Goal: Information Seeking & Learning: Find specific fact

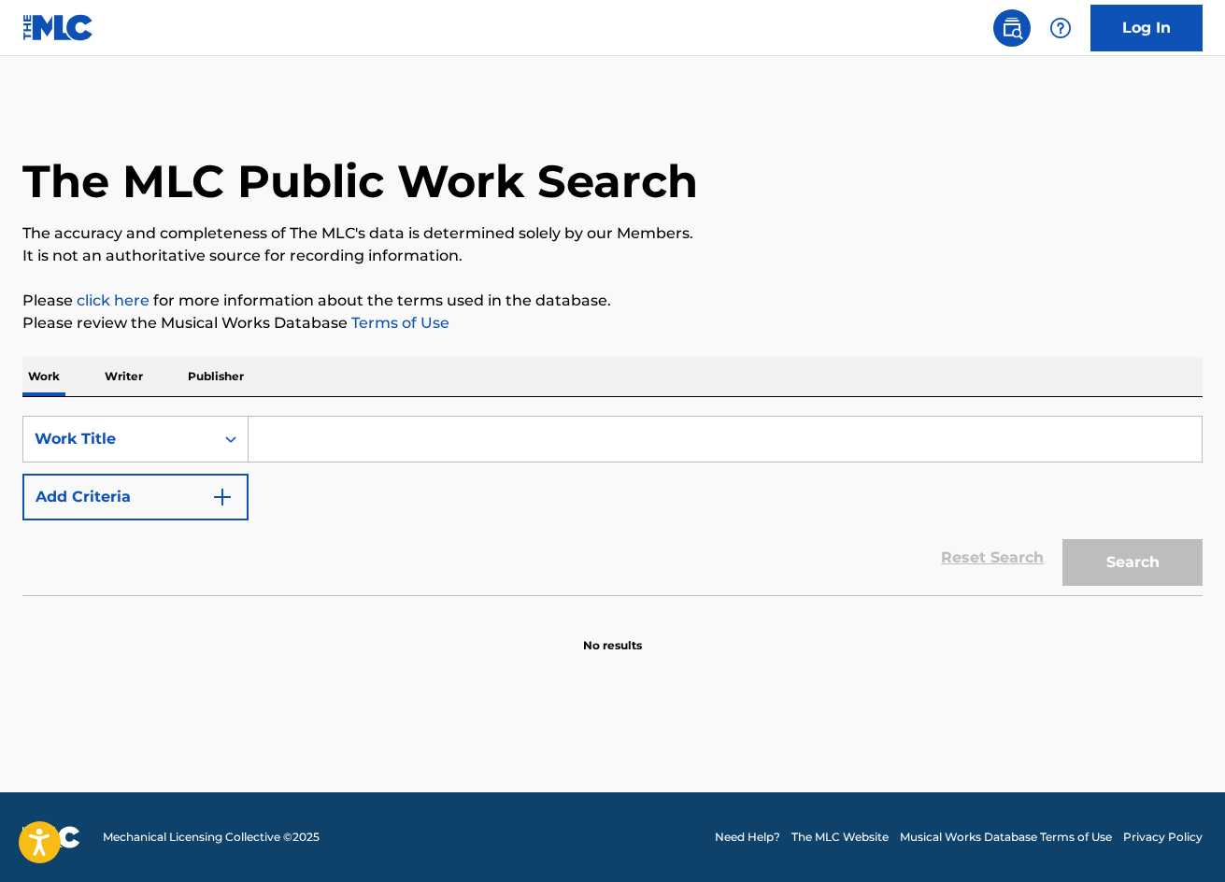
click at [366, 447] on input "Search Form" at bounding box center [724, 439] width 953 height 45
paste input "[PERSON_NAME]"
type input "[PERSON_NAME]"
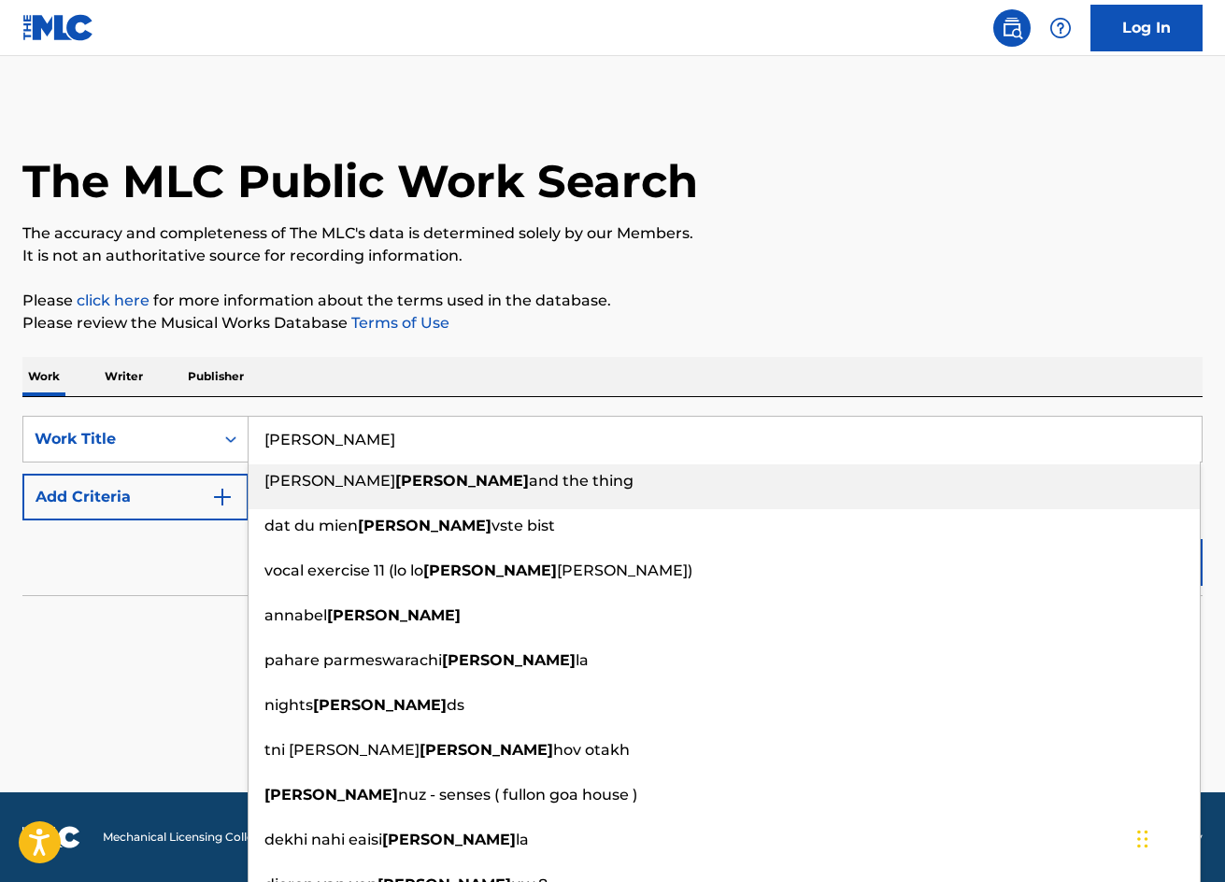
click at [107, 370] on p "Writer" at bounding box center [124, 376] width 50 height 39
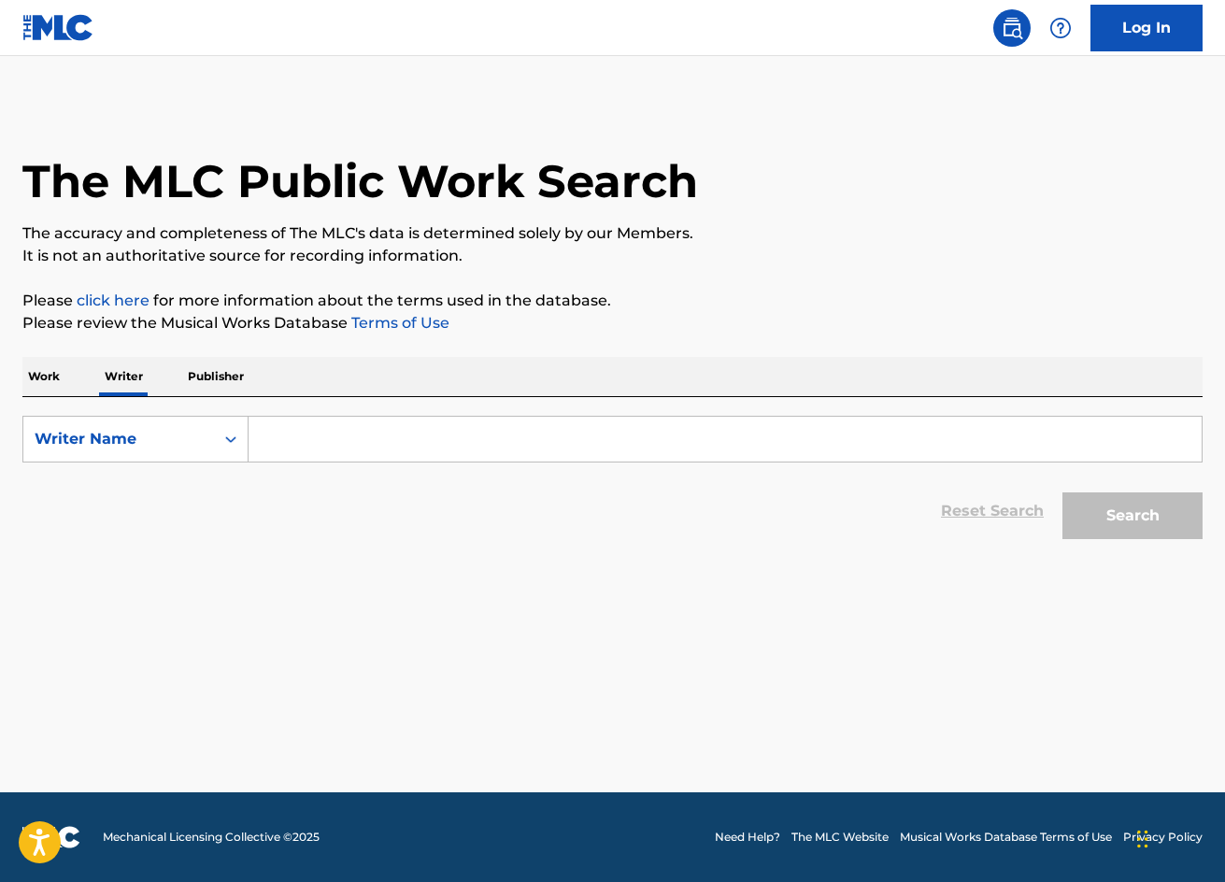
click at [340, 435] on input "Search Form" at bounding box center [724, 439] width 953 height 45
paste input "[PERSON_NAME]"
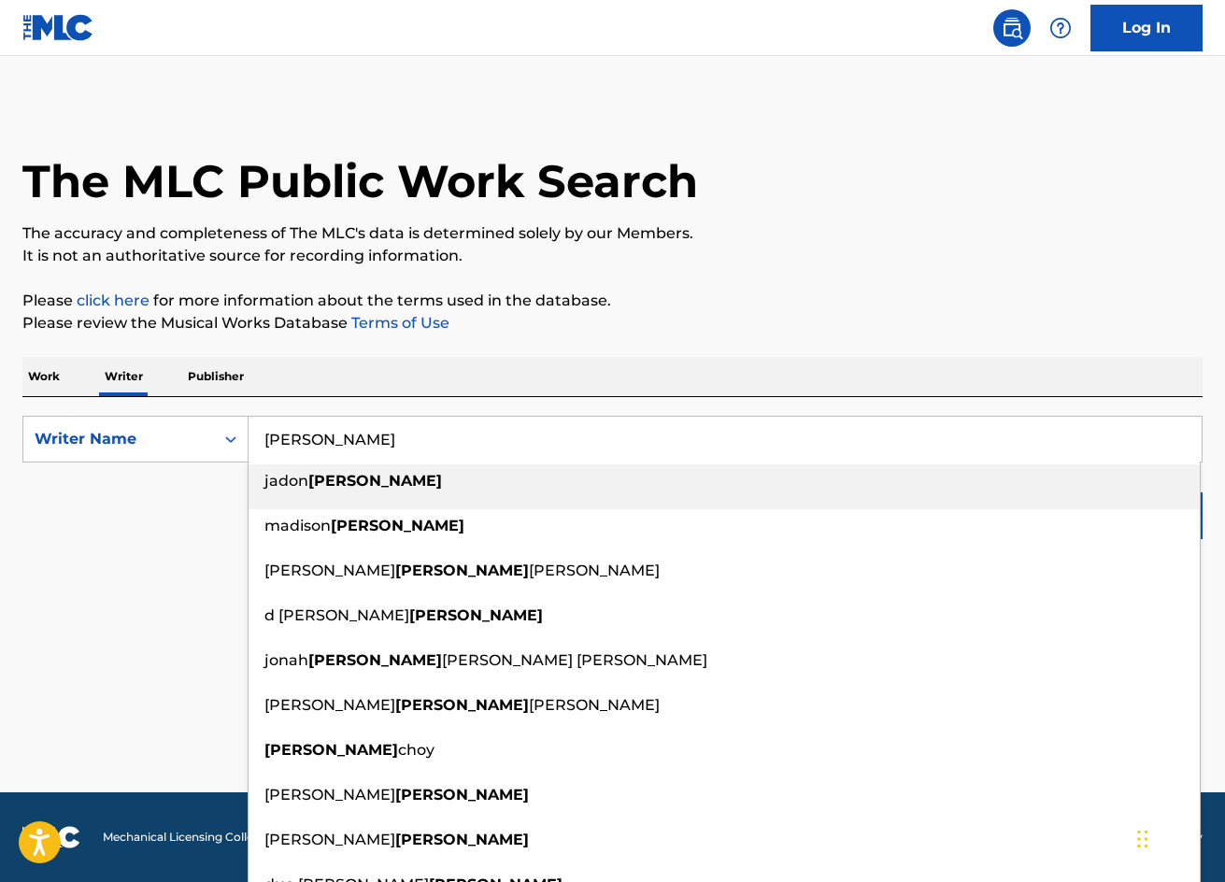
drag, startPoint x: 264, startPoint y: 443, endPoint x: 282, endPoint y: 401, distance: 45.6
click at [266, 443] on input "[PERSON_NAME]" at bounding box center [724, 439] width 953 height 45
paste input "[PERSON_NAME]"
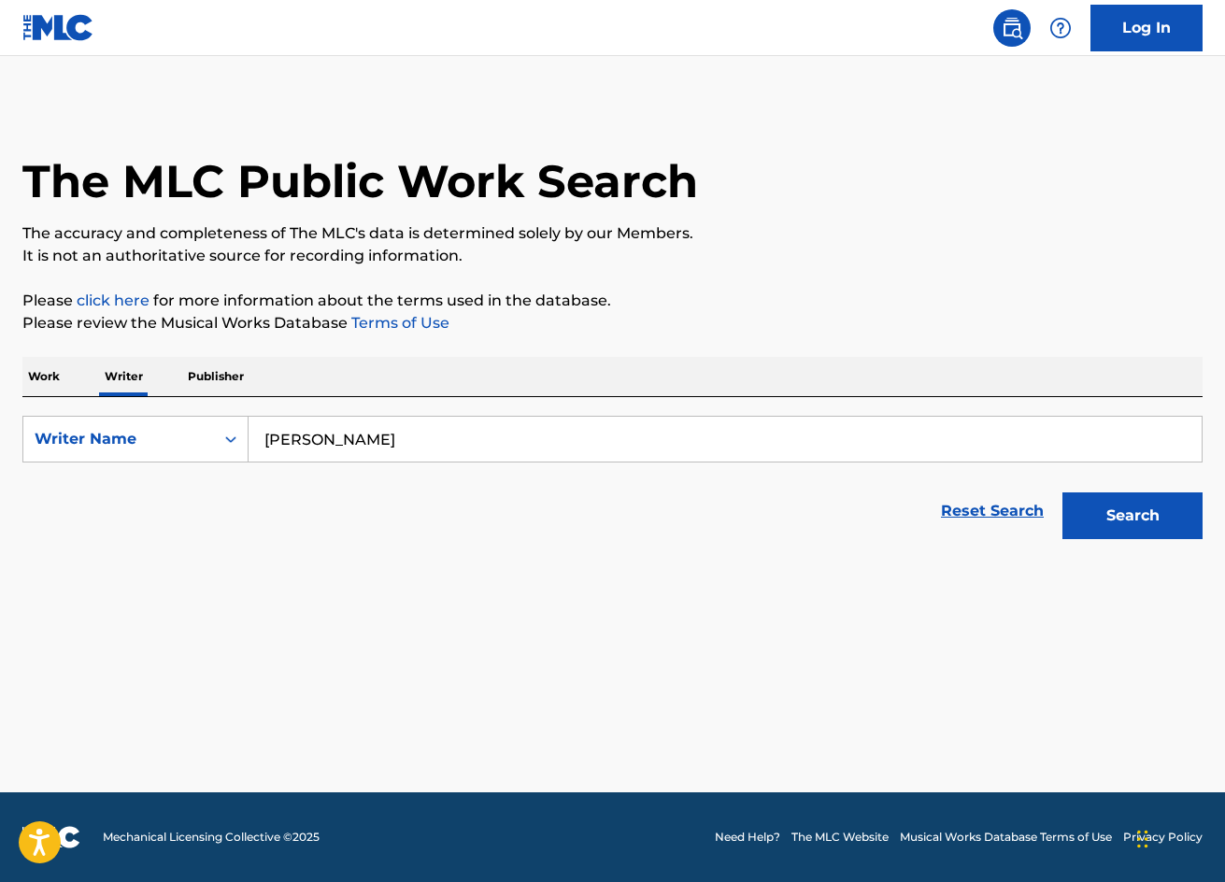
type input "[PERSON_NAME]"
click at [1170, 518] on button "Search" at bounding box center [1132, 515] width 140 height 47
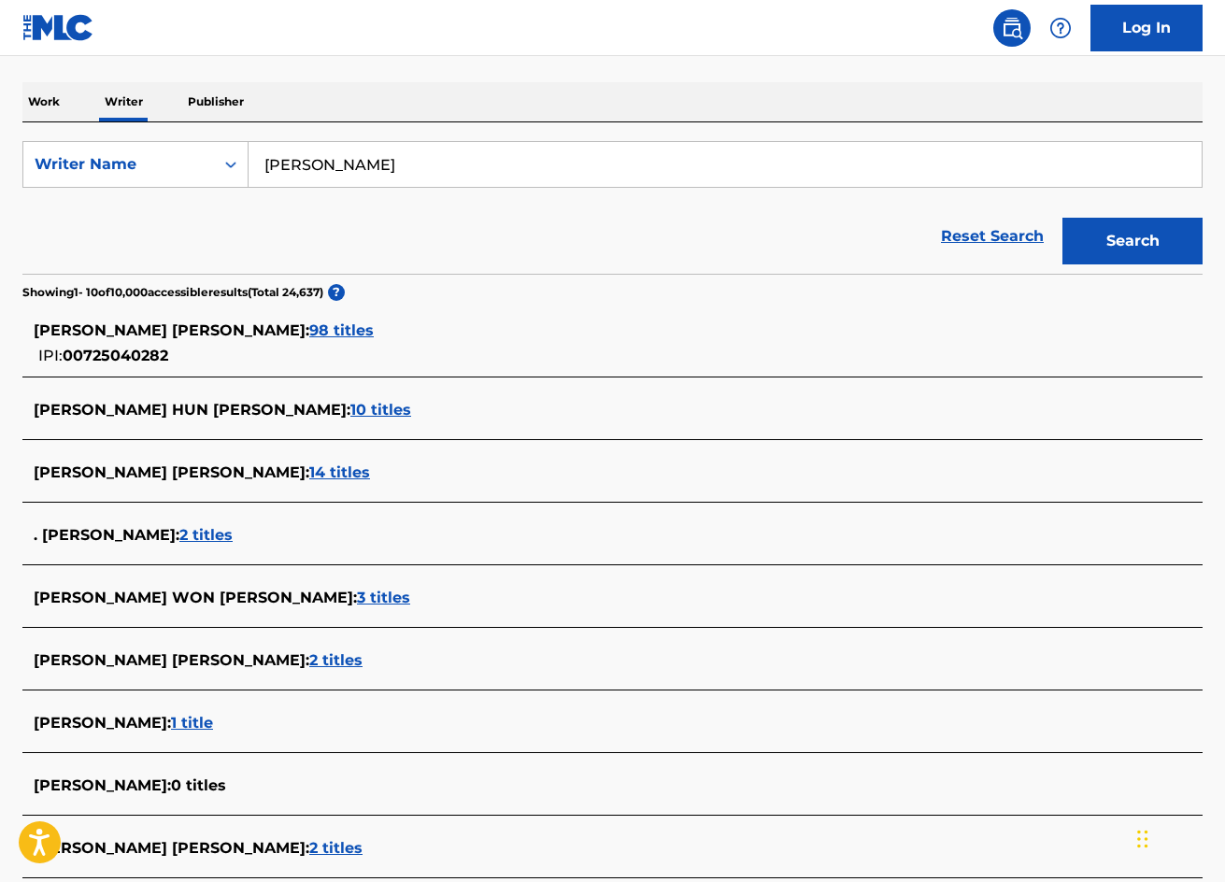
scroll to position [280, 0]
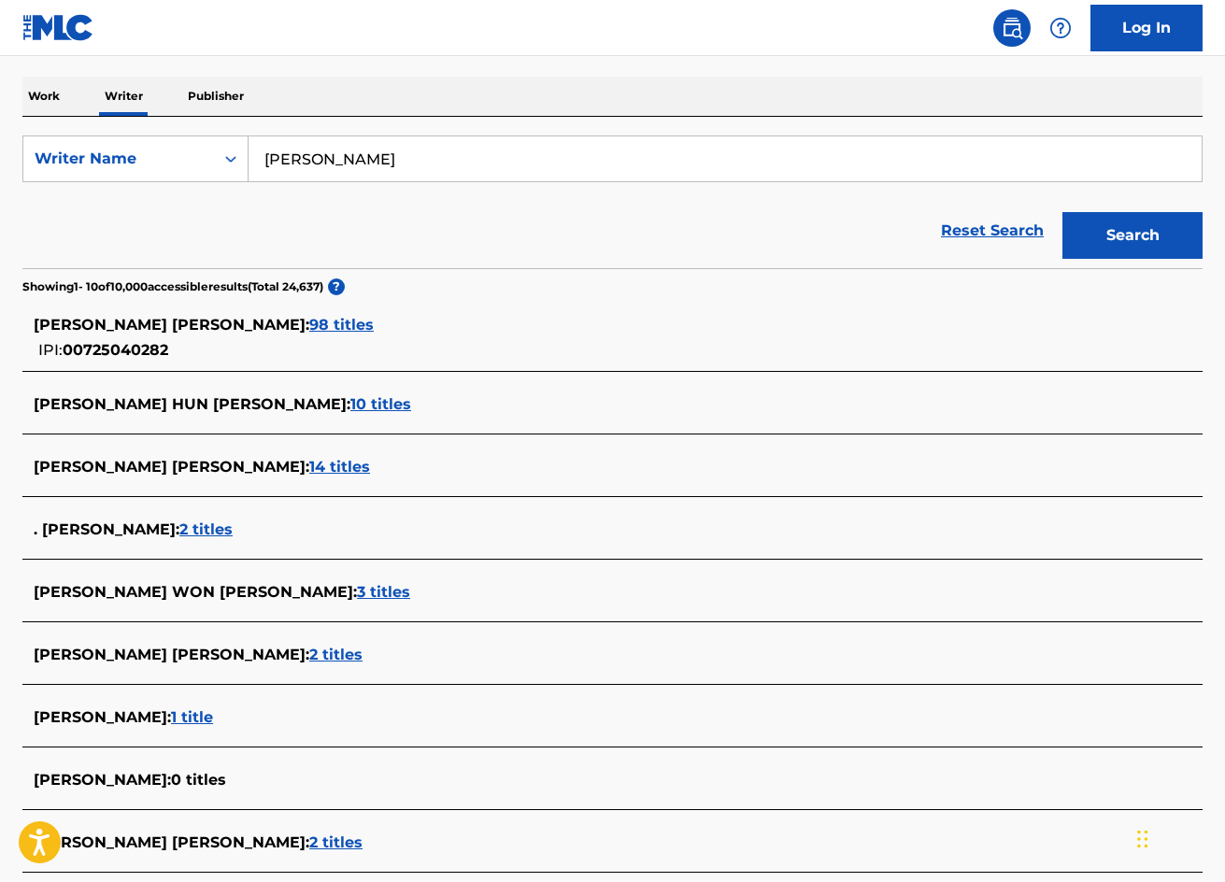
click at [233, 334] on div "[PERSON_NAME] [PERSON_NAME] : 98 titles" at bounding box center [588, 325] width 1109 height 22
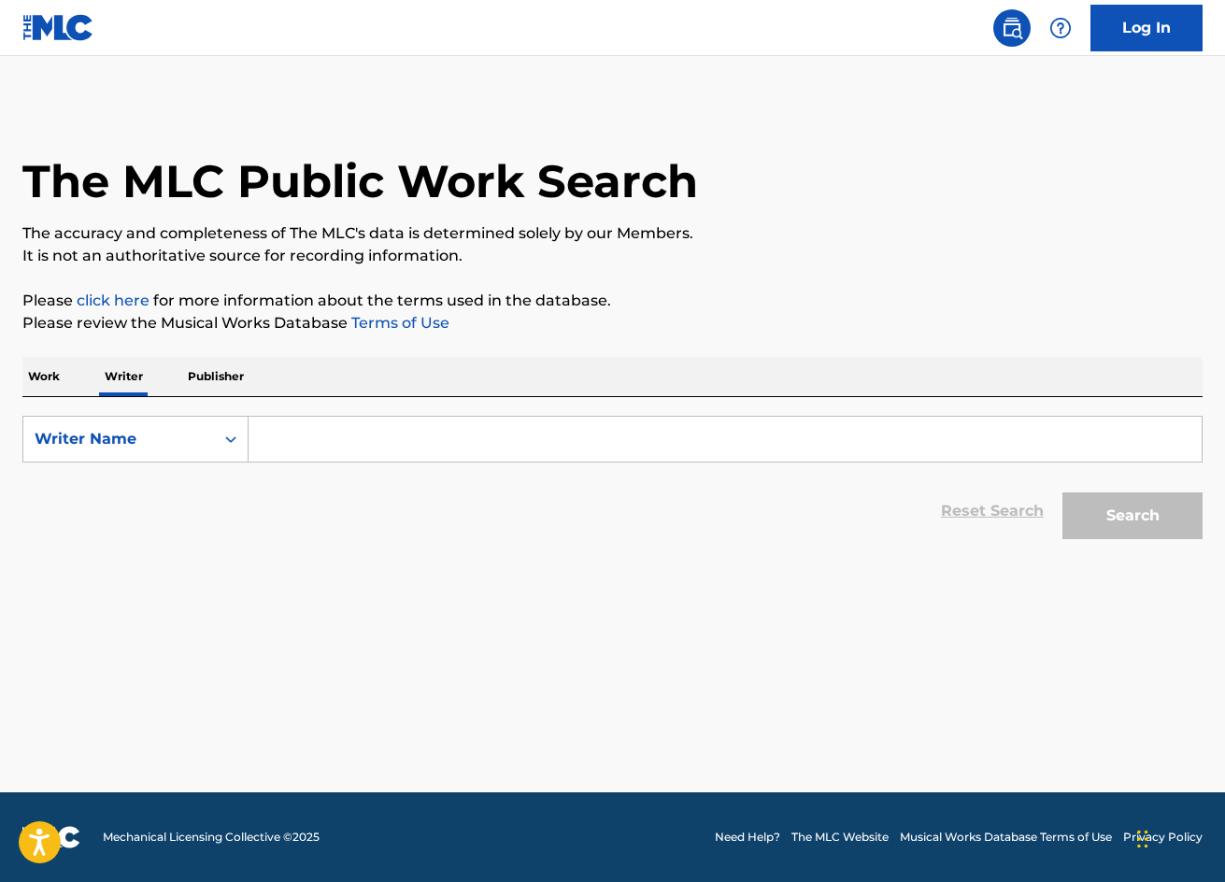
click at [394, 462] on form "SearchWithCriteriae73785a2-829d-426a-8b33-9a2e4d4649bf Writer Name Reset Search…" at bounding box center [612, 482] width 1180 height 133
click at [382, 433] on input "Search Form" at bounding box center [724, 439] width 953 height 45
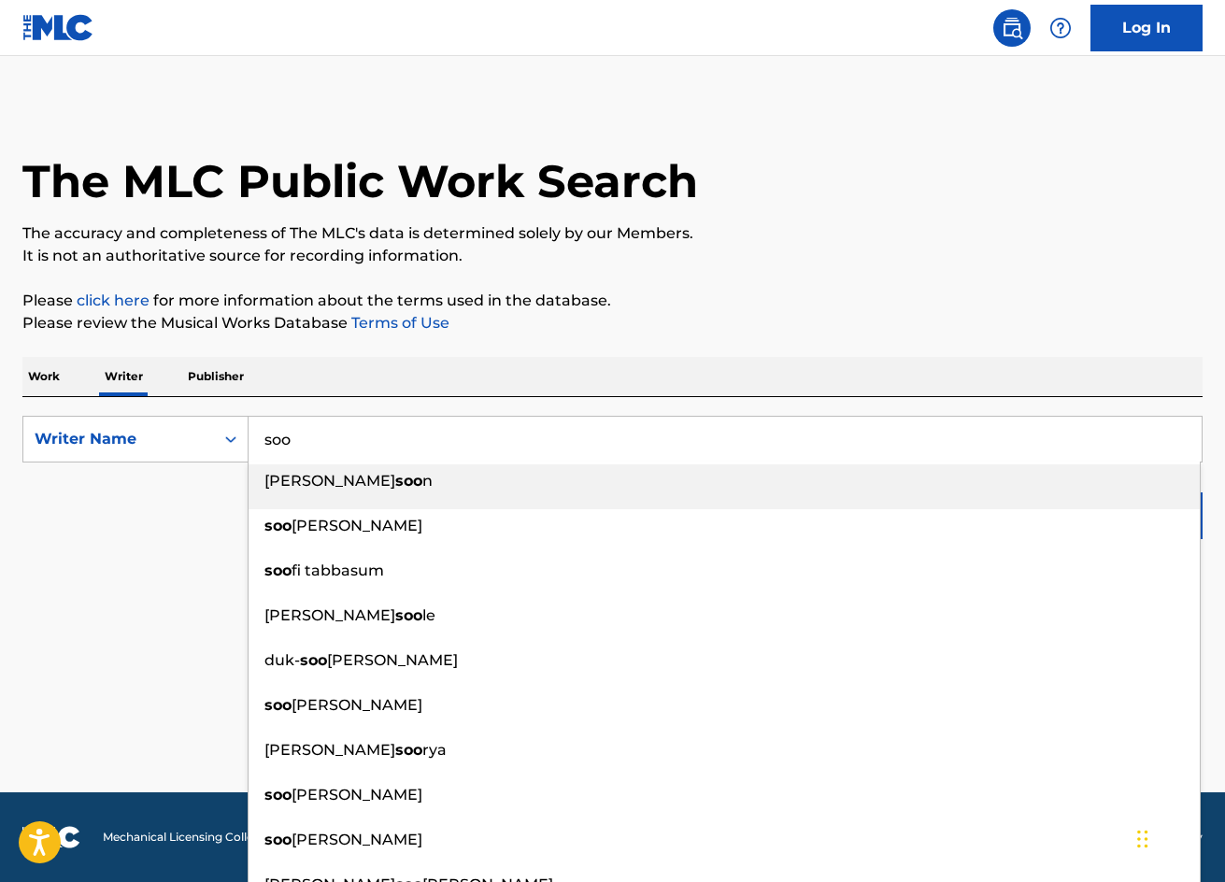
paste input "[PERSON_NAME]"
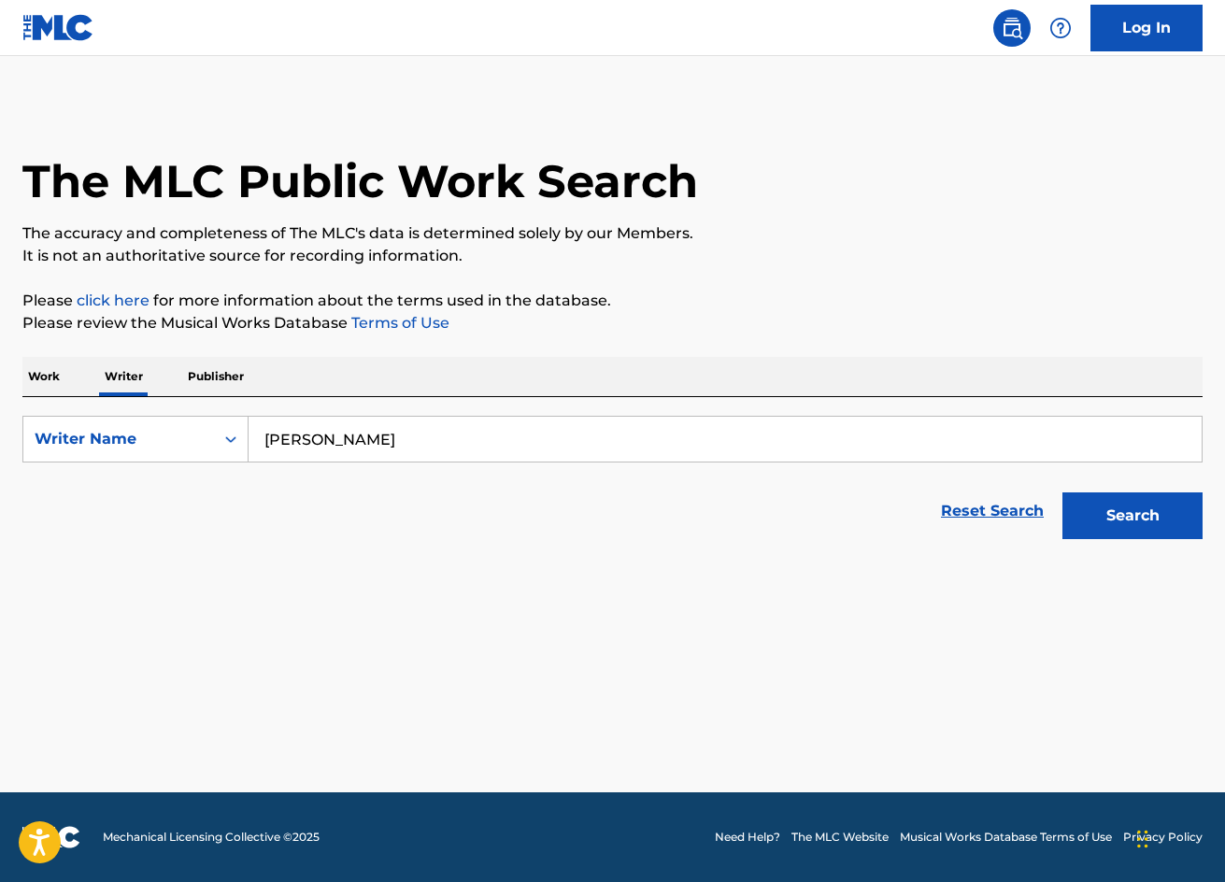
type input "[PERSON_NAME]"
click at [1086, 572] on main "The MLC Public Work Search The accuracy and completeness of The MLC's data is d…" at bounding box center [612, 424] width 1225 height 736
click at [1139, 525] on button "Search" at bounding box center [1132, 515] width 140 height 47
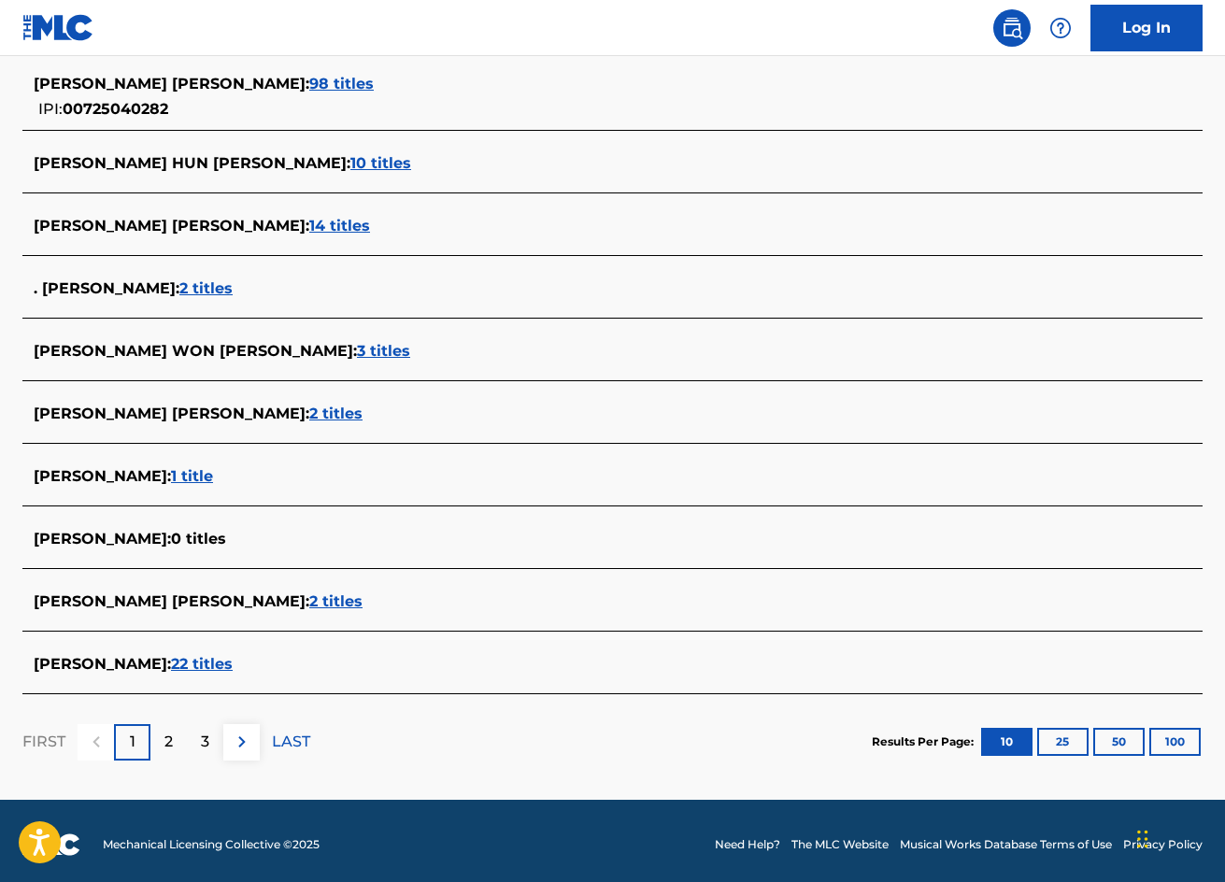
scroll to position [529, 0]
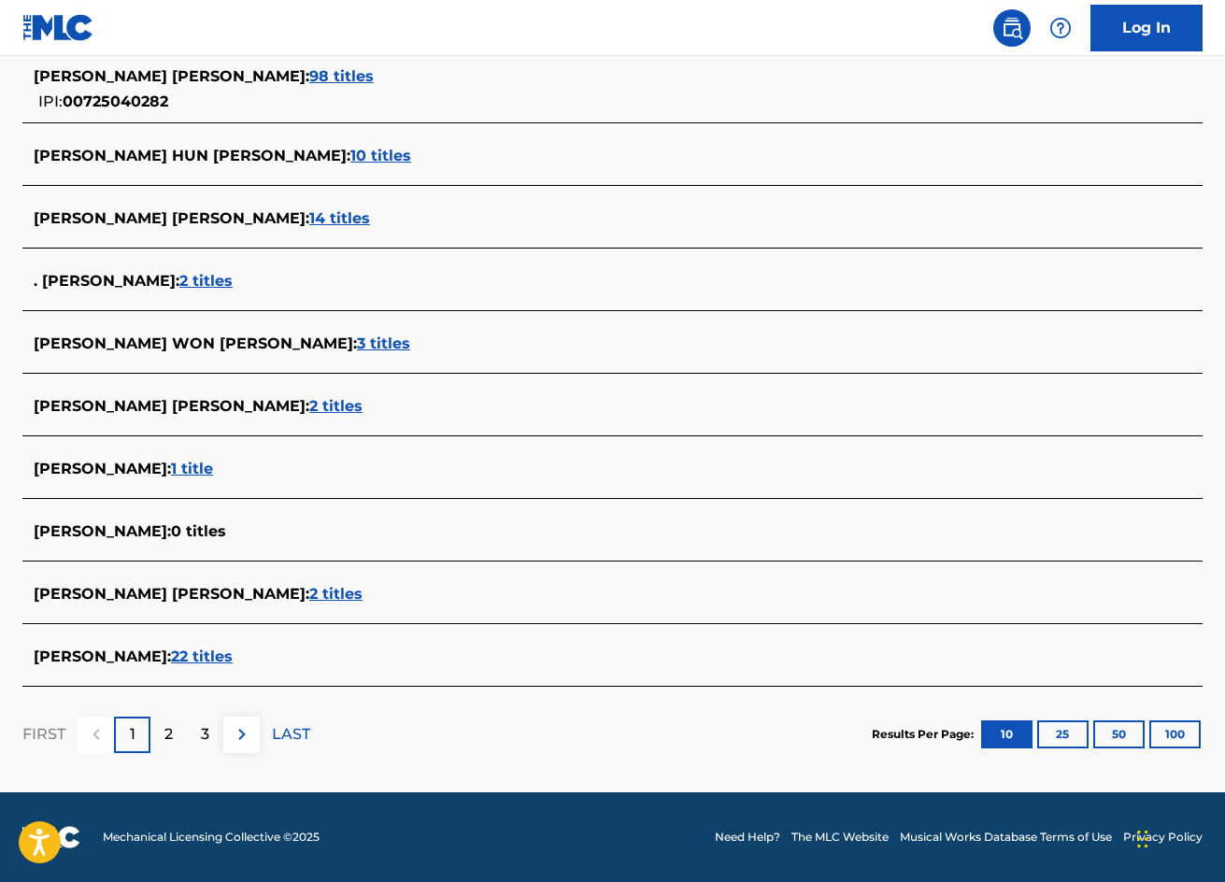
click at [208, 657] on span "22 titles" at bounding box center [202, 656] width 62 height 18
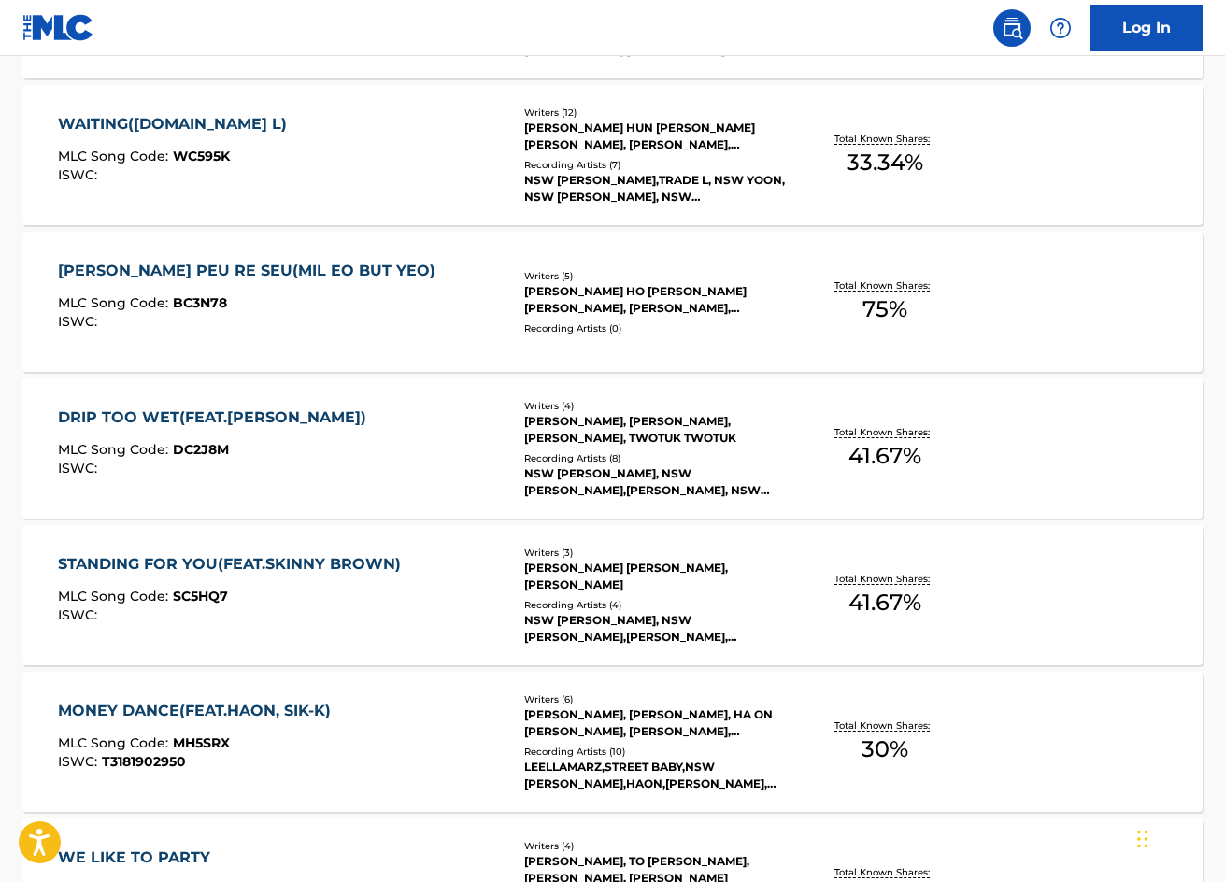
scroll to position [1405, 0]
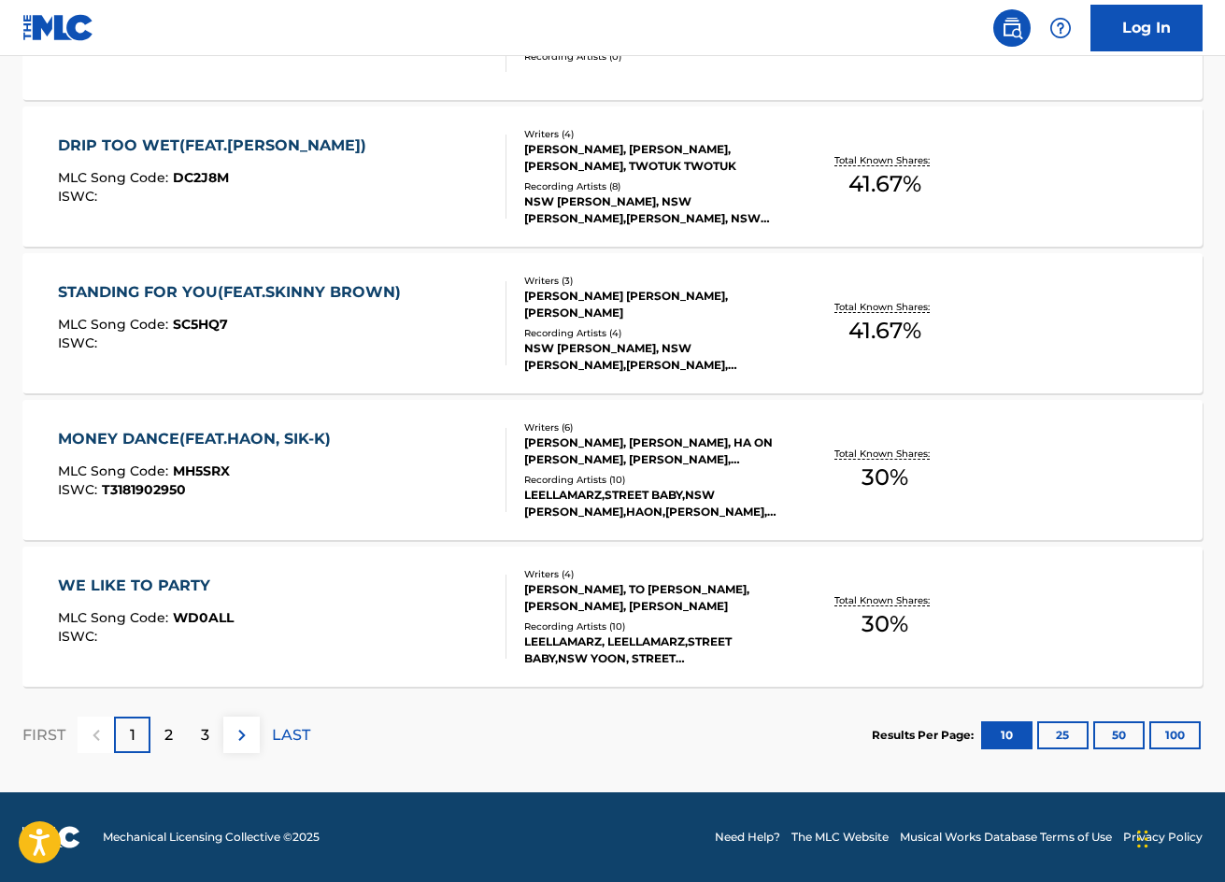
click at [167, 734] on p "2" at bounding box center [168, 735] width 8 height 22
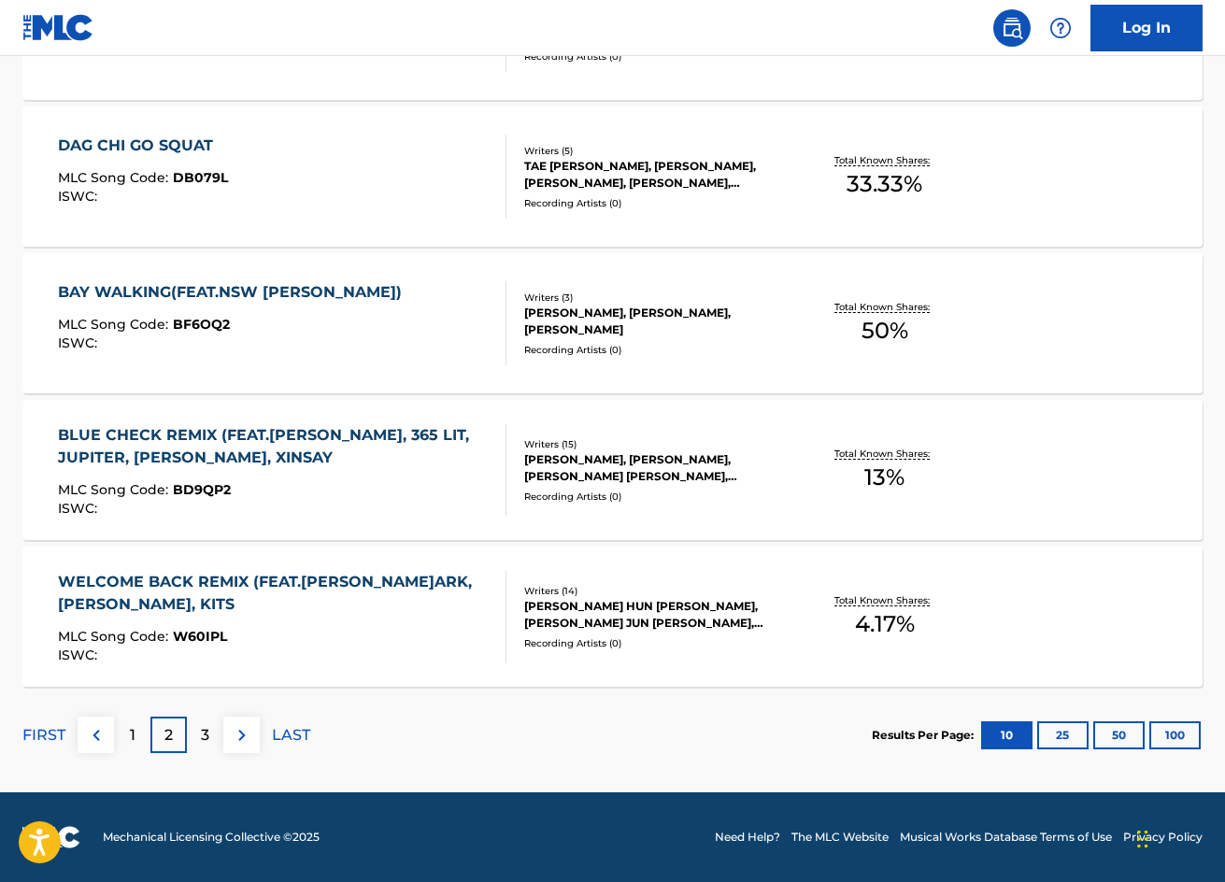
click at [201, 736] on p "3" at bounding box center [205, 735] width 8 height 22
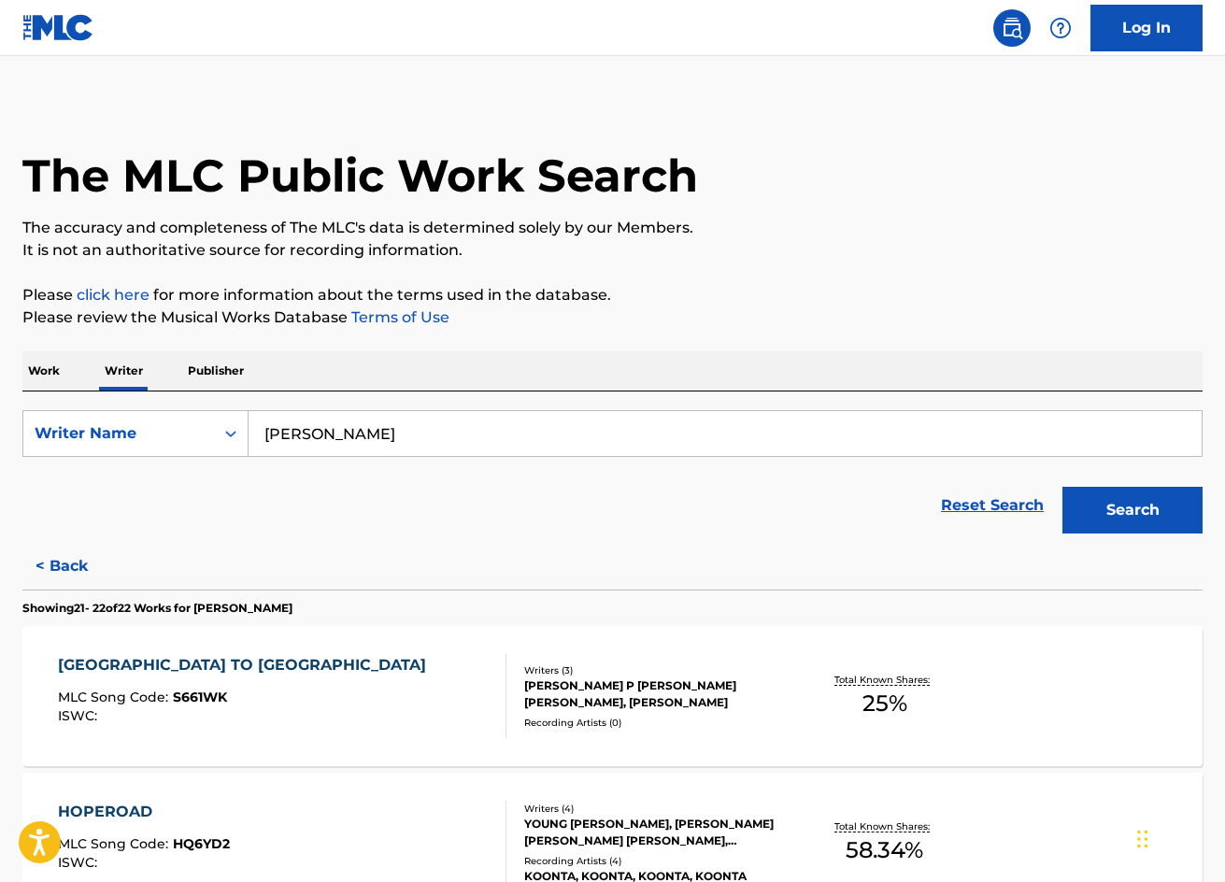
scroll to position [232, 0]
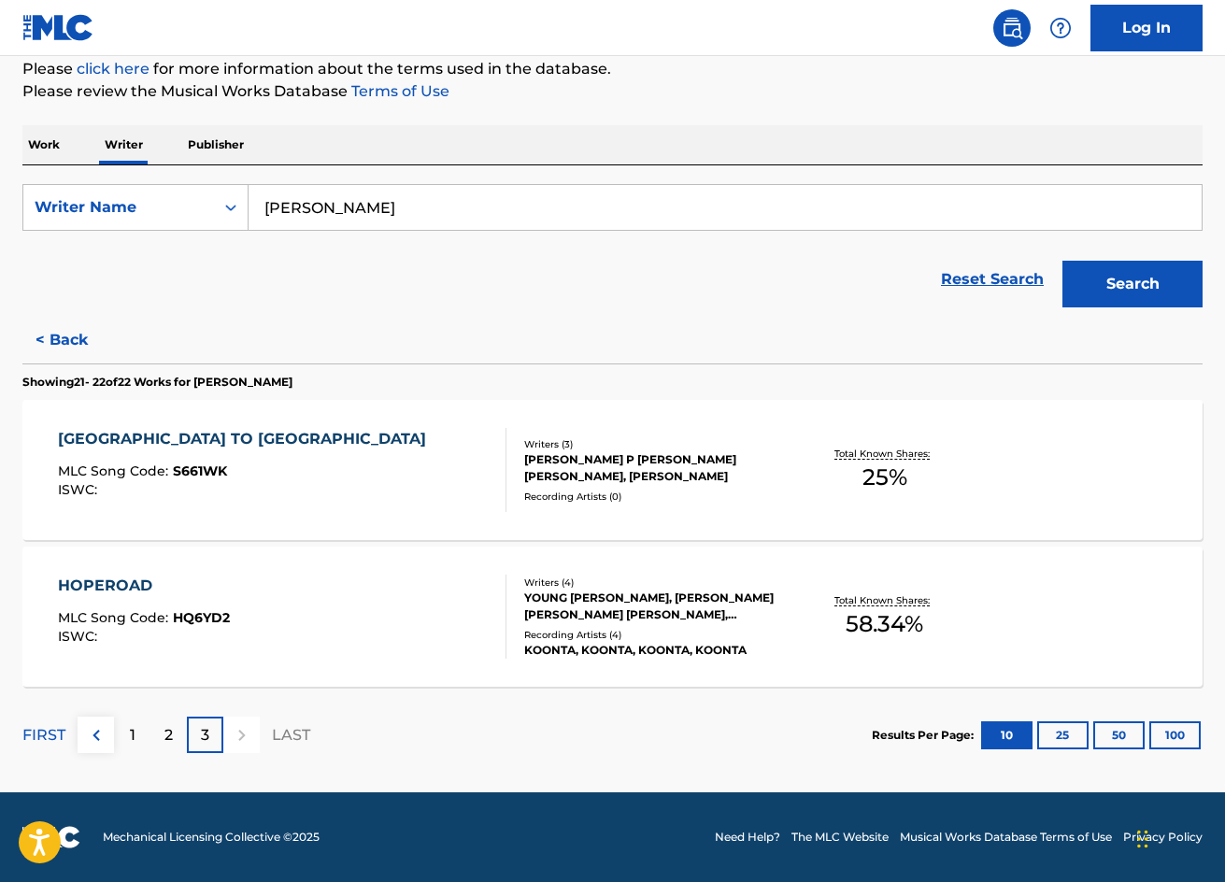
click at [157, 439] on div "SEOUL TO CALI" at bounding box center [246, 439] width 377 height 22
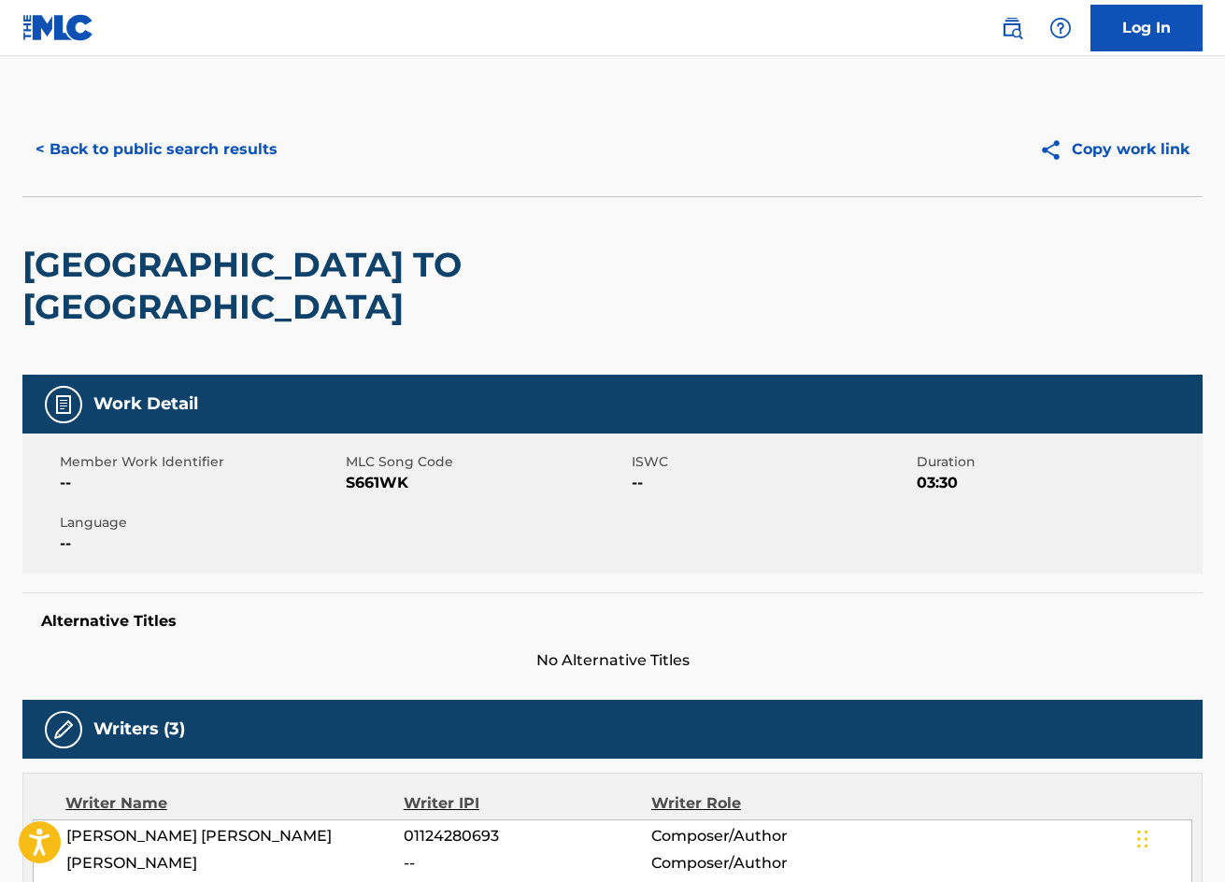
click at [117, 146] on button "< Back to public search results" at bounding box center [156, 149] width 268 height 47
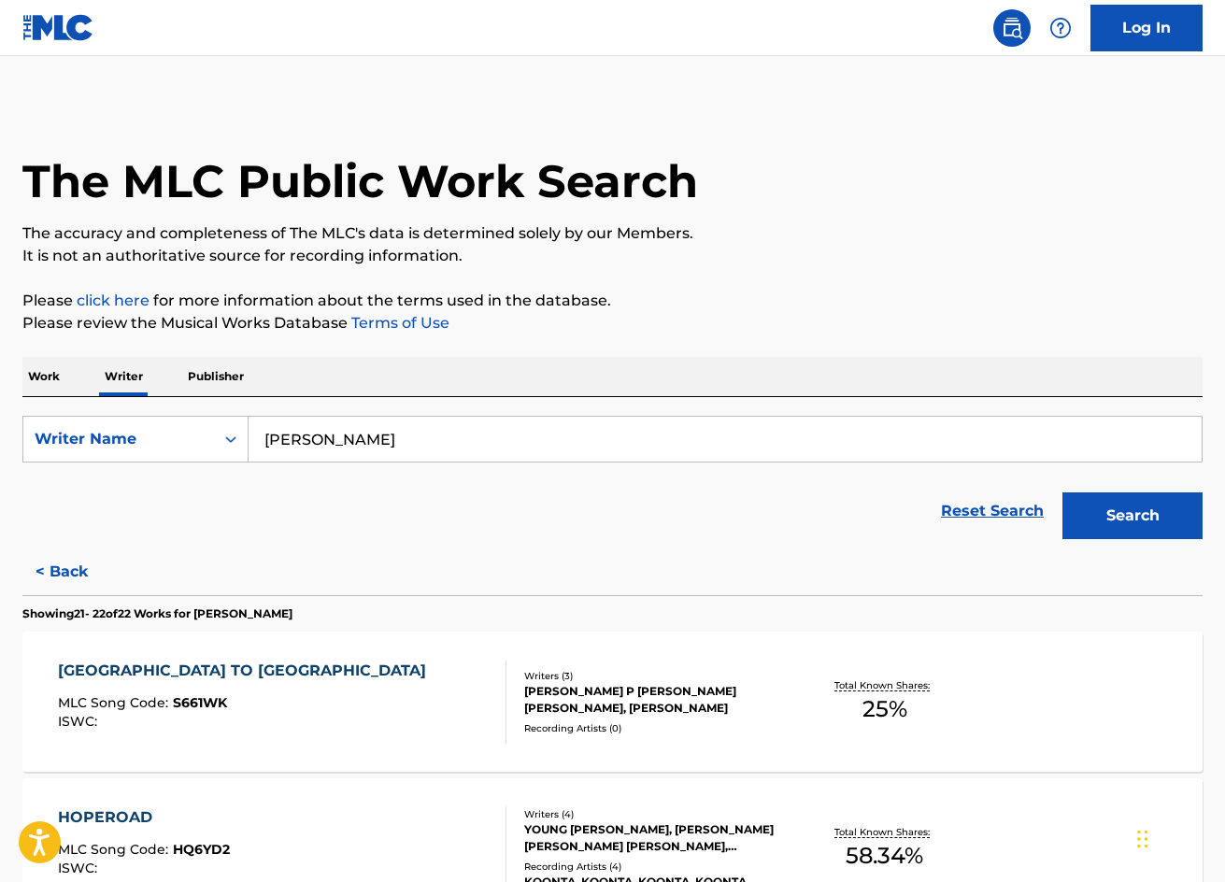
click at [131, 660] on div "SEOUL TO CALI" at bounding box center [246, 671] width 377 height 22
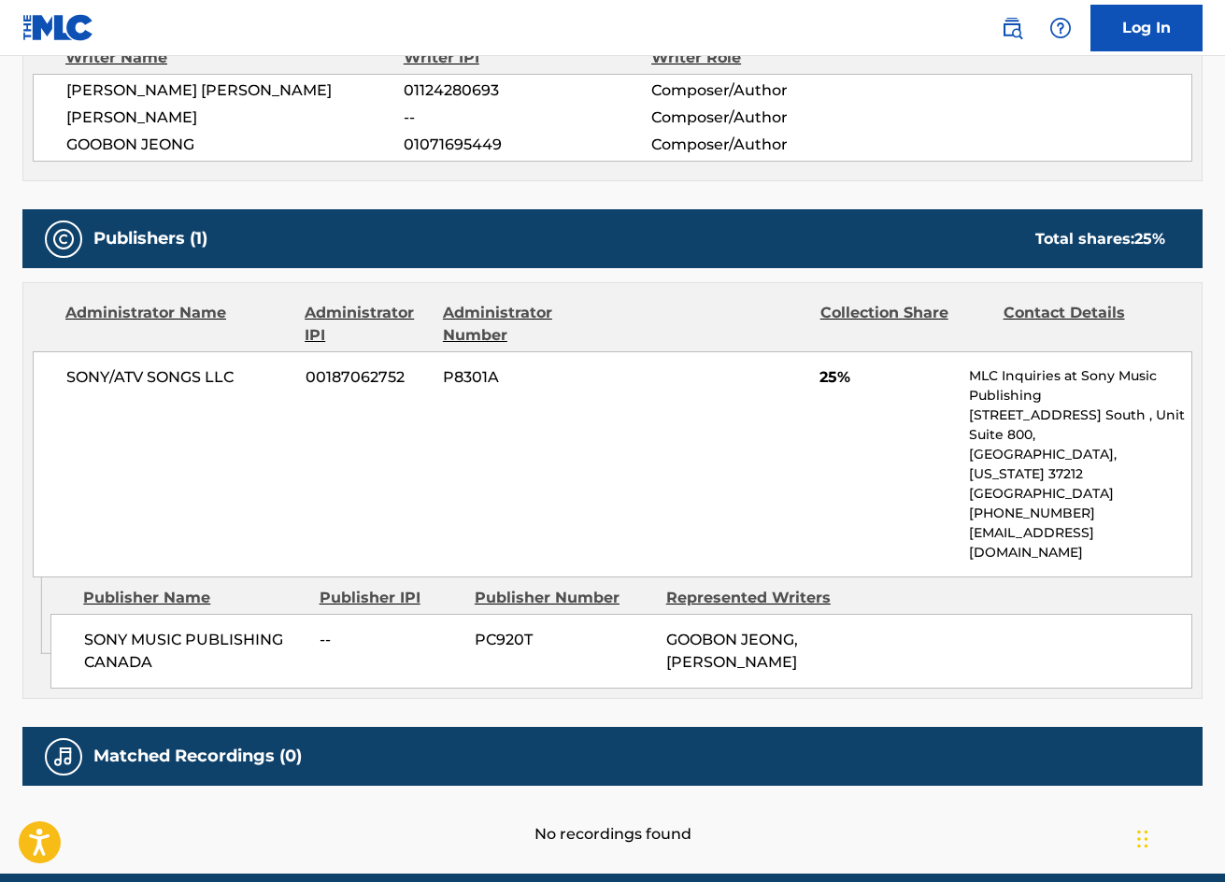
scroll to position [92, 0]
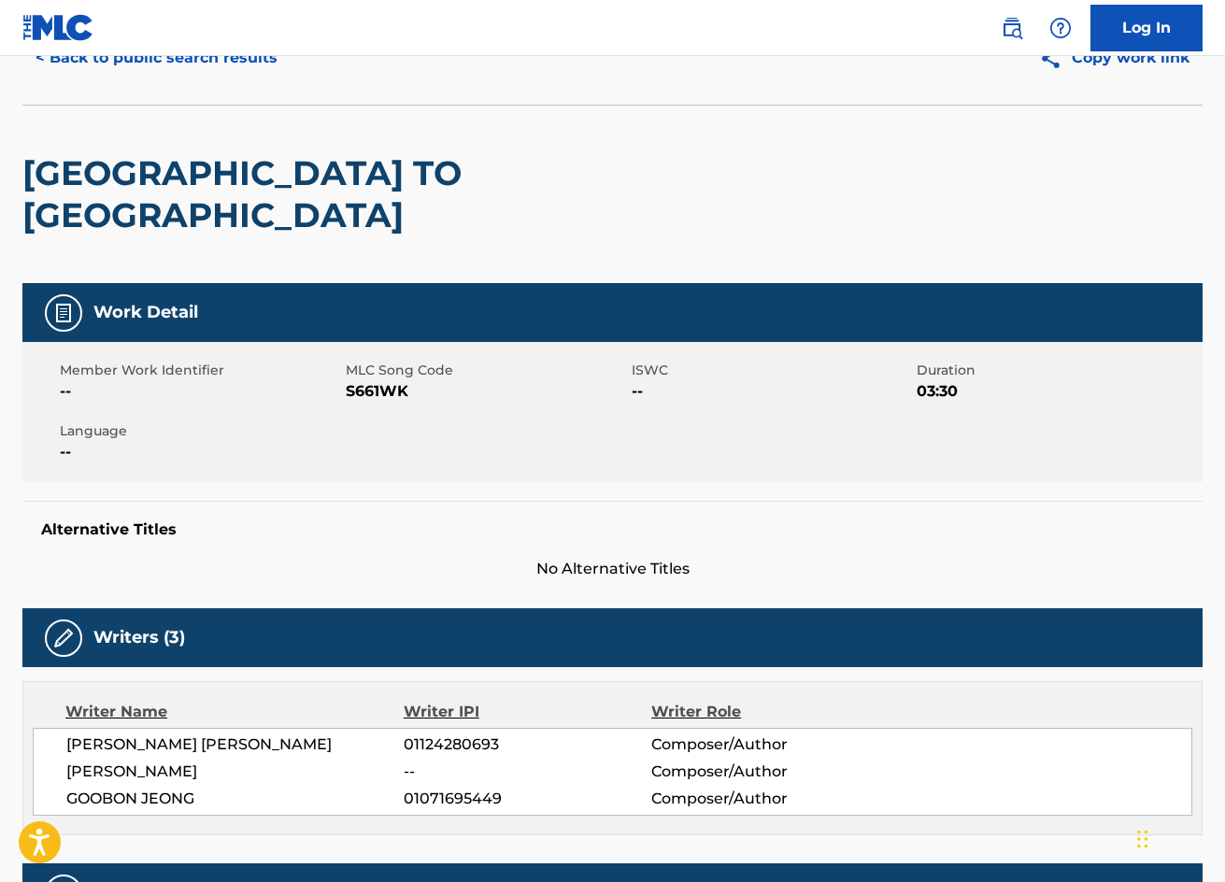
click at [110, 64] on button "< Back to public search results" at bounding box center [156, 58] width 268 height 47
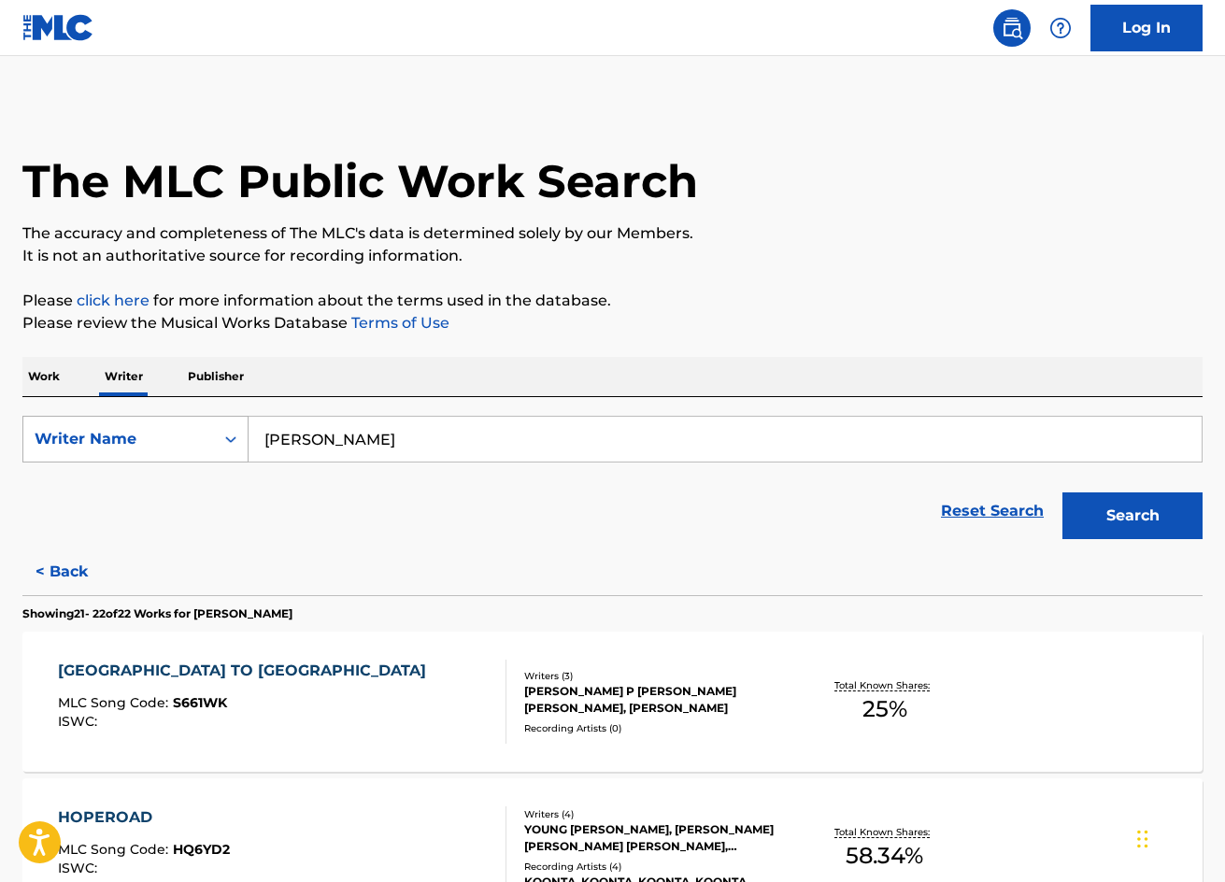
scroll to position [232, 0]
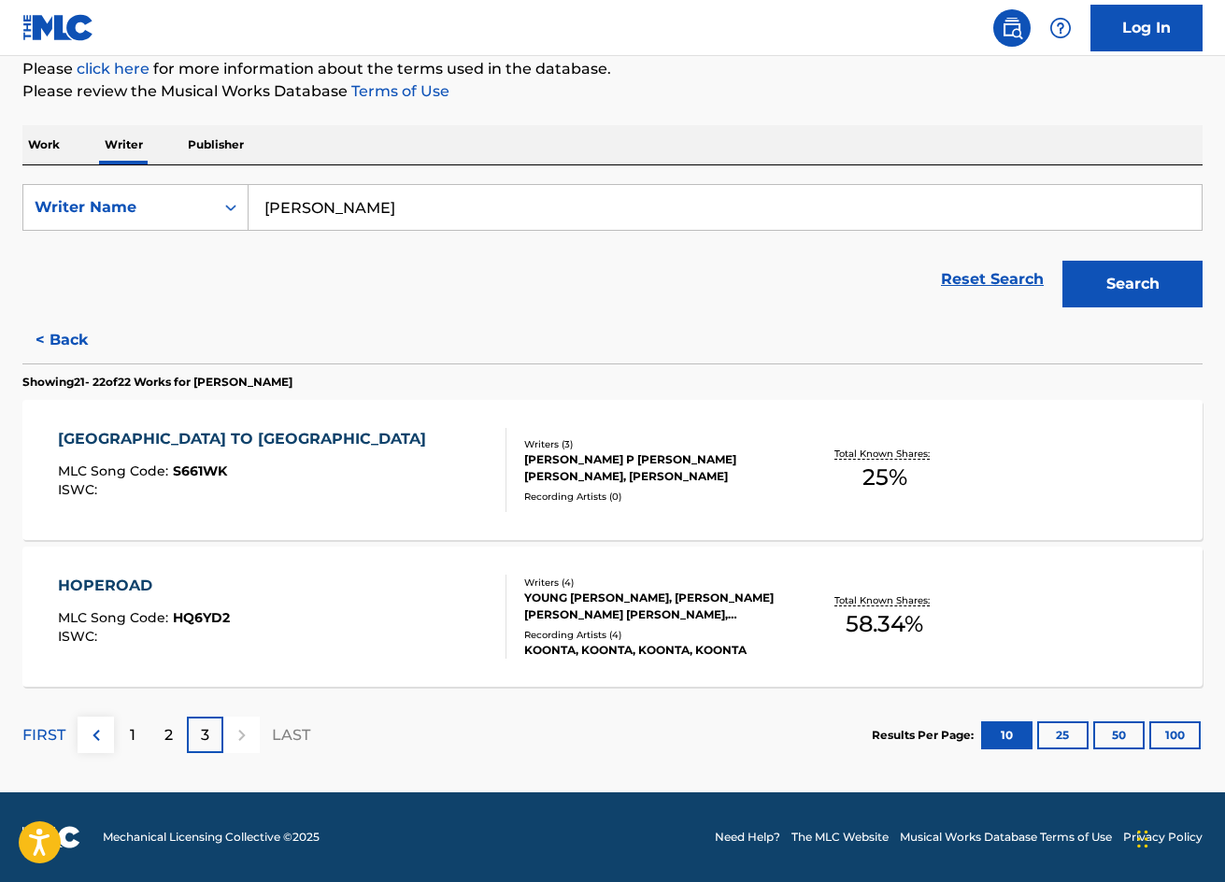
click at [155, 735] on div "2" at bounding box center [168, 734] width 36 height 36
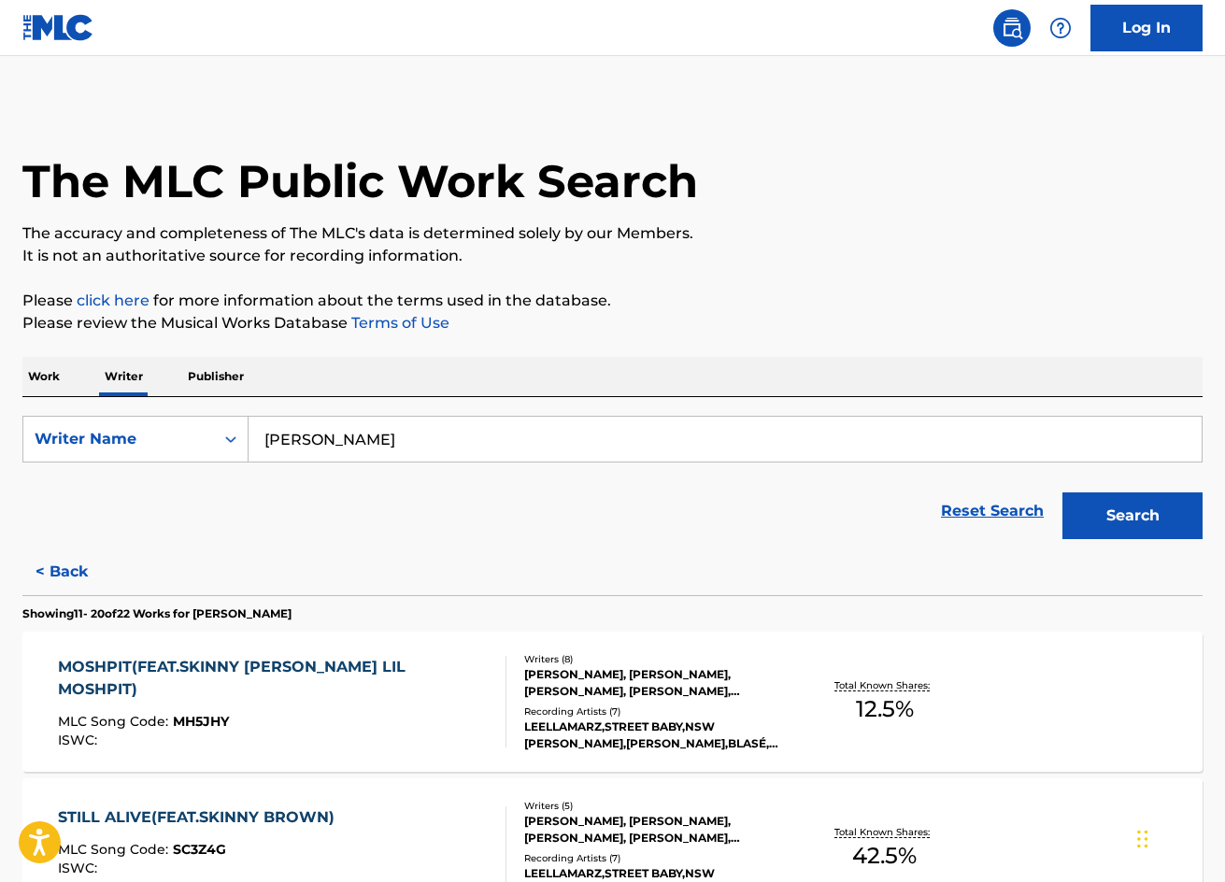
scroll to position [467, 0]
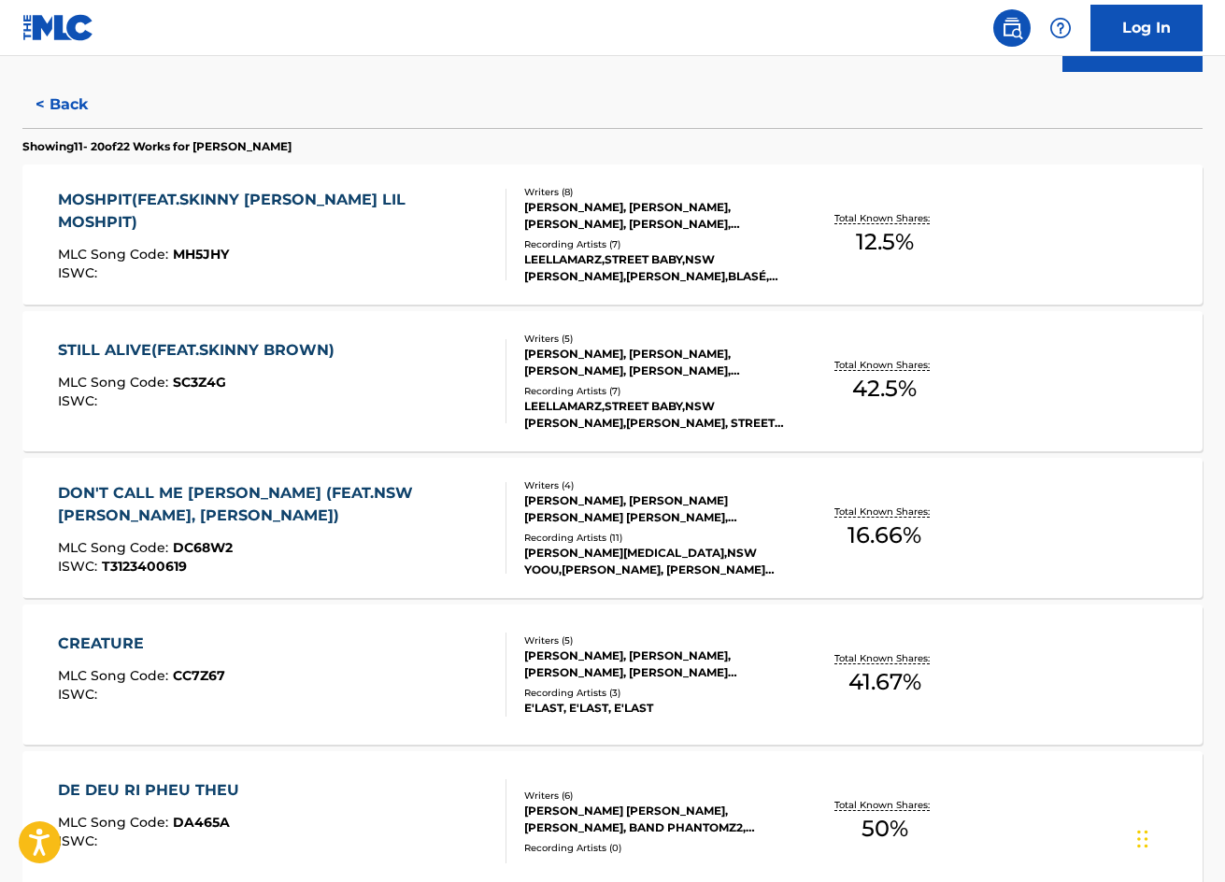
click at [122, 646] on div "CREATURE" at bounding box center [141, 643] width 167 height 22
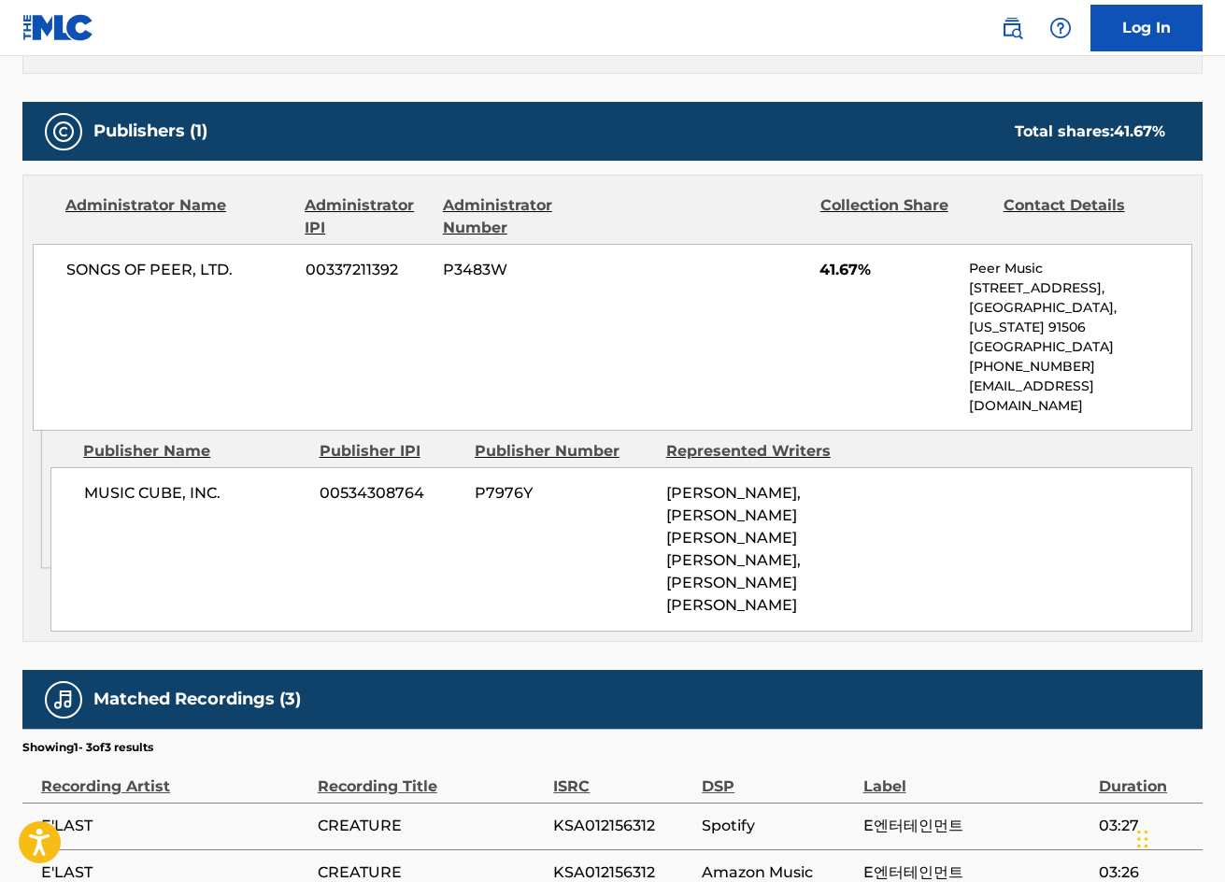
scroll to position [700, 0]
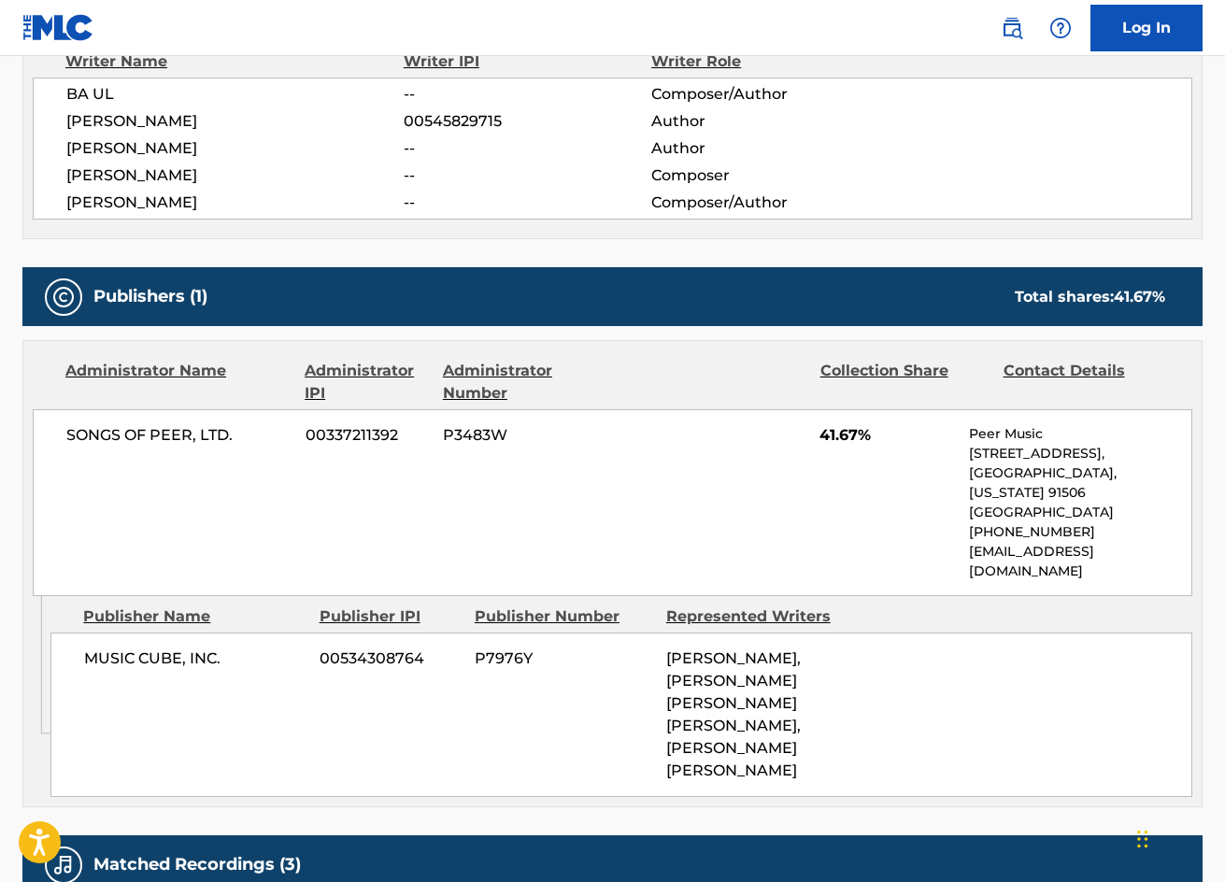
click at [163, 632] on div "MUSIC CUBE, INC. 00534308764 P7976Y SEON HONG SIM, SEUNG YOON LEE, DONG EUN LEE…" at bounding box center [621, 714] width 1142 height 164
copy div "MUSIC CUBE, INC."
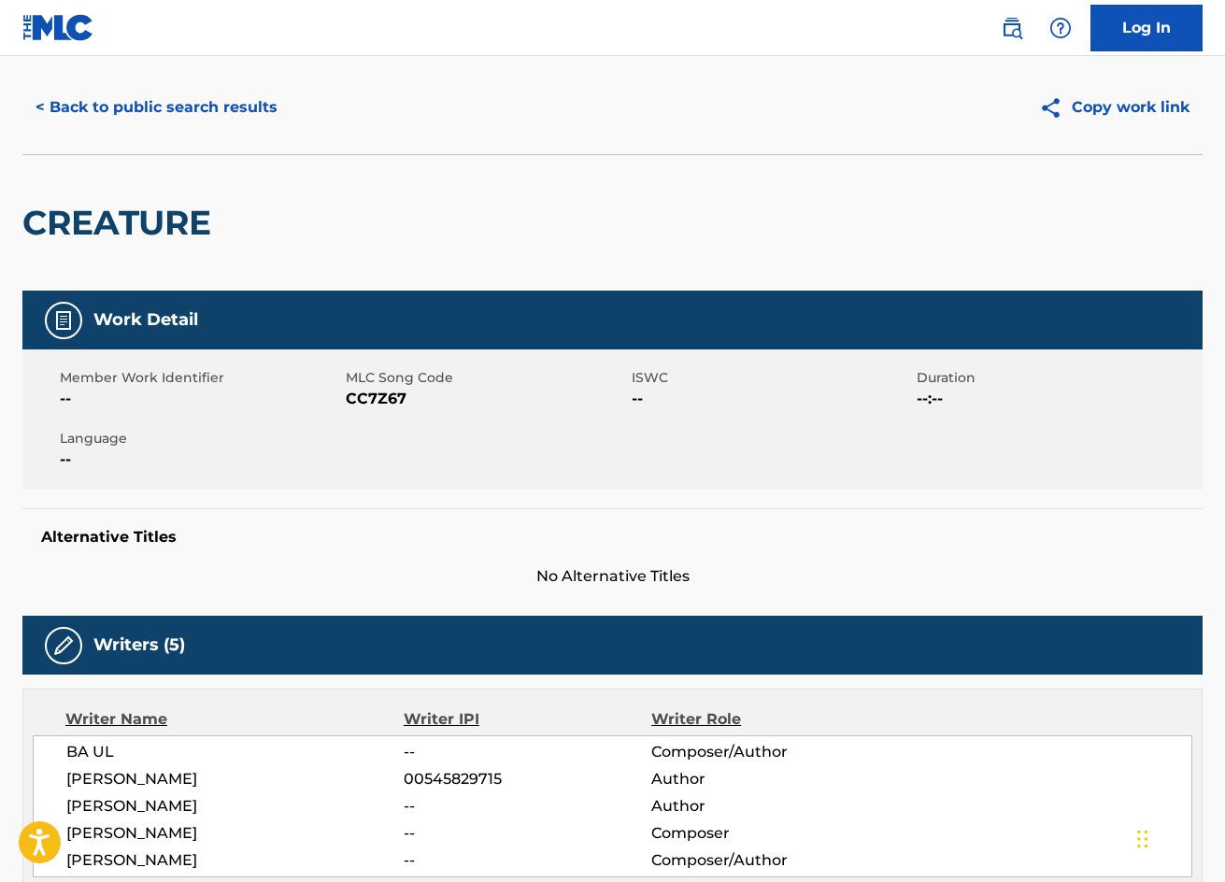
scroll to position [0, 0]
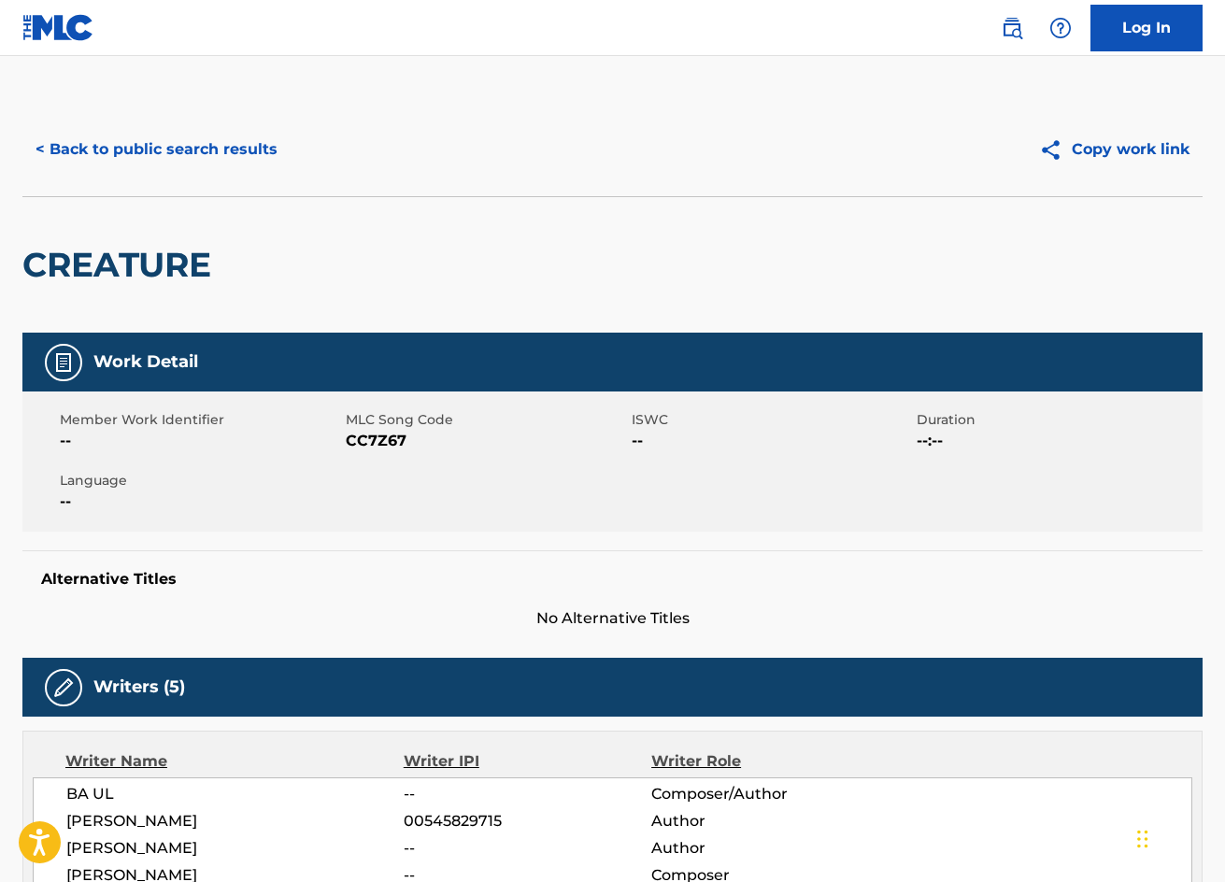
click at [90, 157] on button "< Back to public search results" at bounding box center [156, 149] width 268 height 47
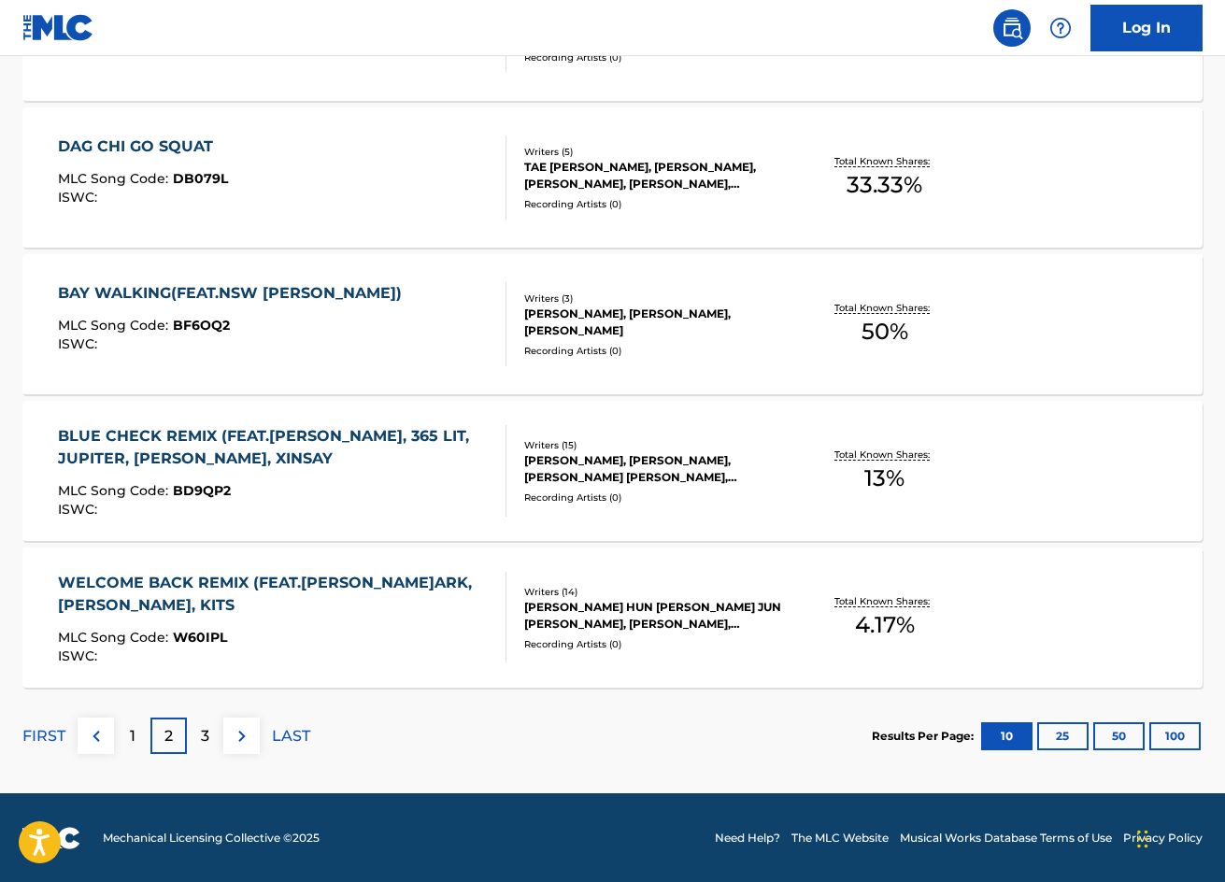
scroll to position [1405, 0]
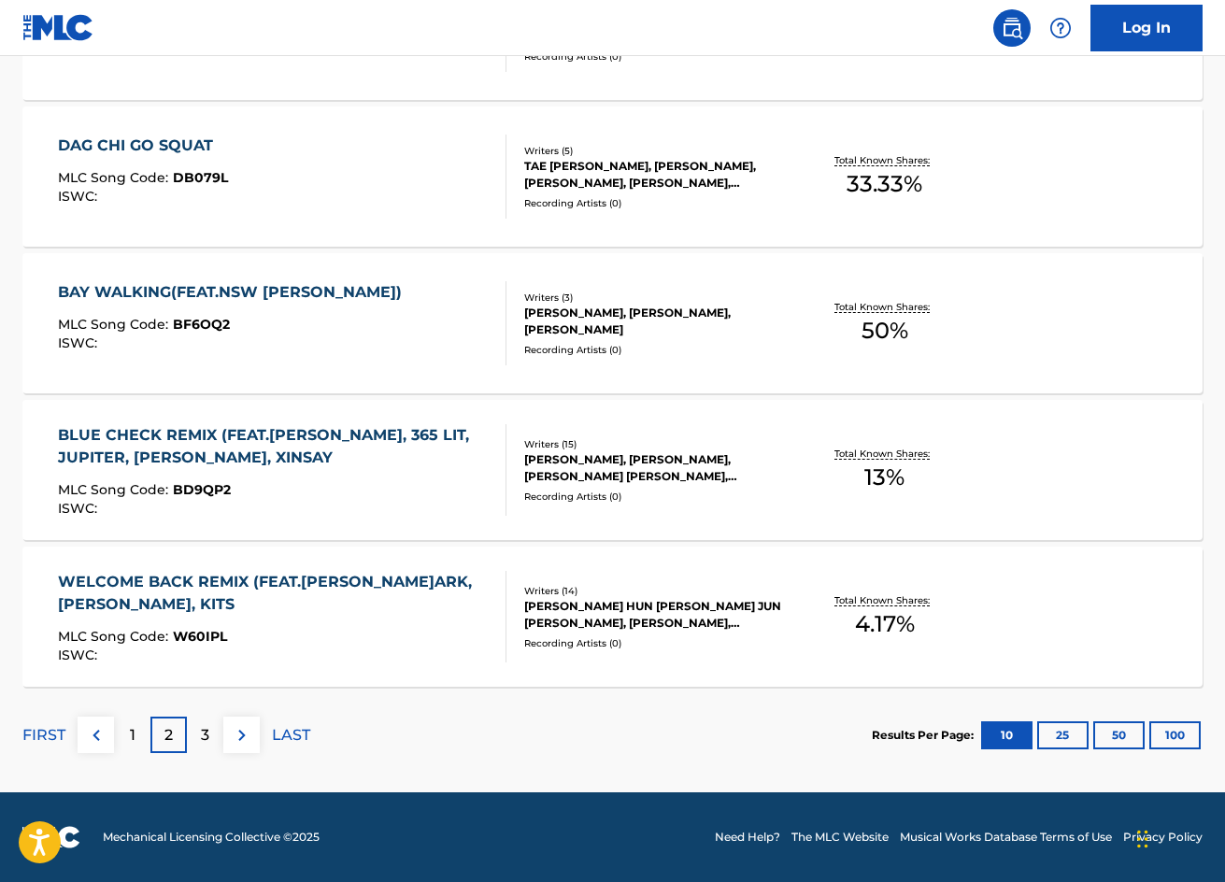
click at [134, 736] on p "1" at bounding box center [133, 735] width 6 height 22
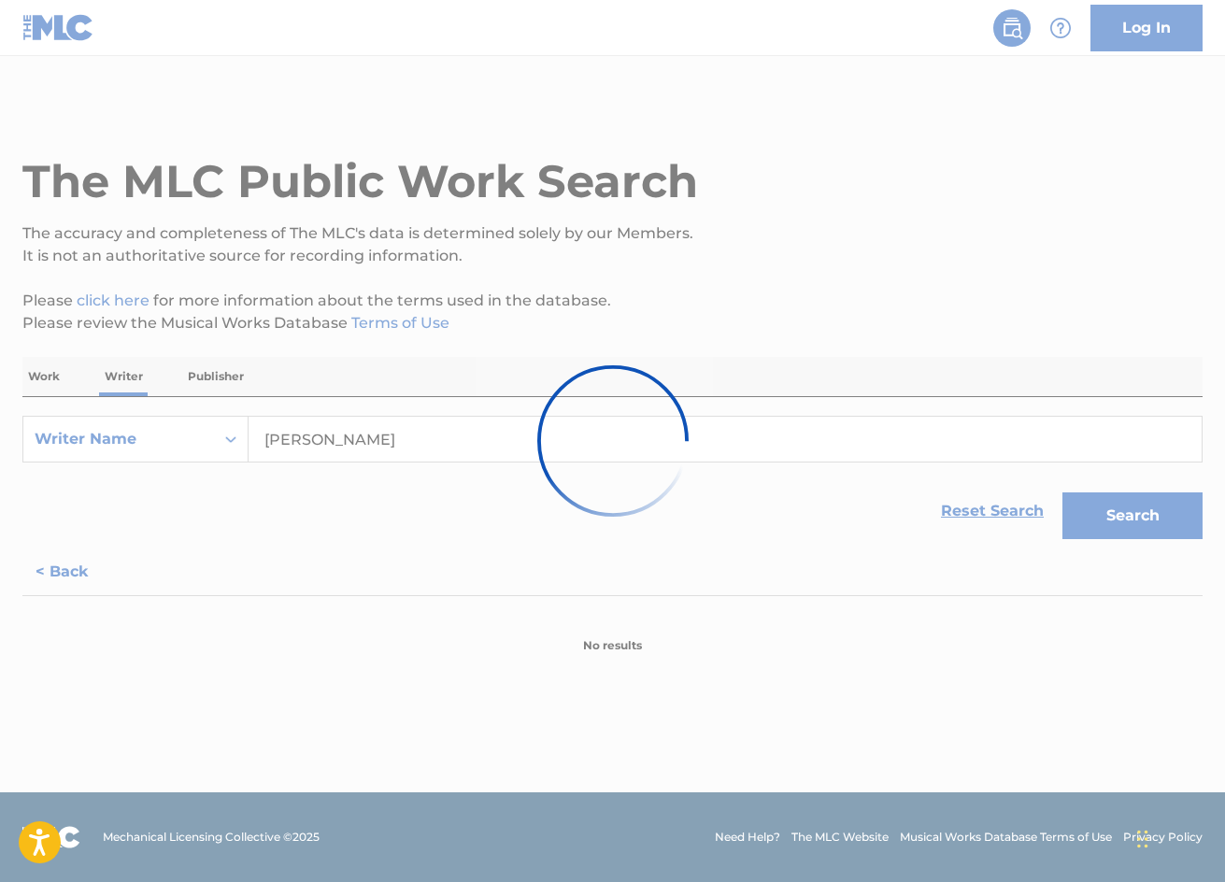
scroll to position [0, 0]
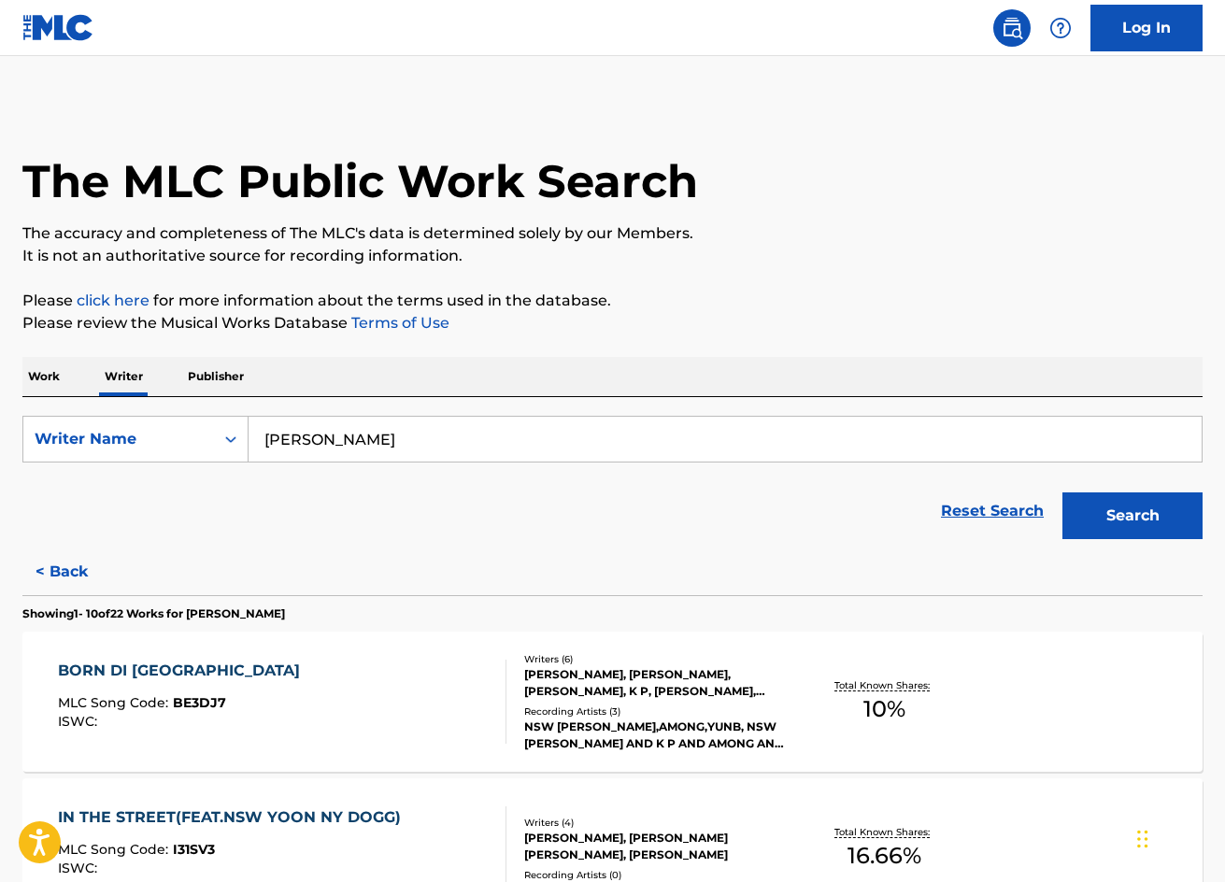
click at [160, 666] on div "BORN DI FYAH" at bounding box center [183, 671] width 251 height 22
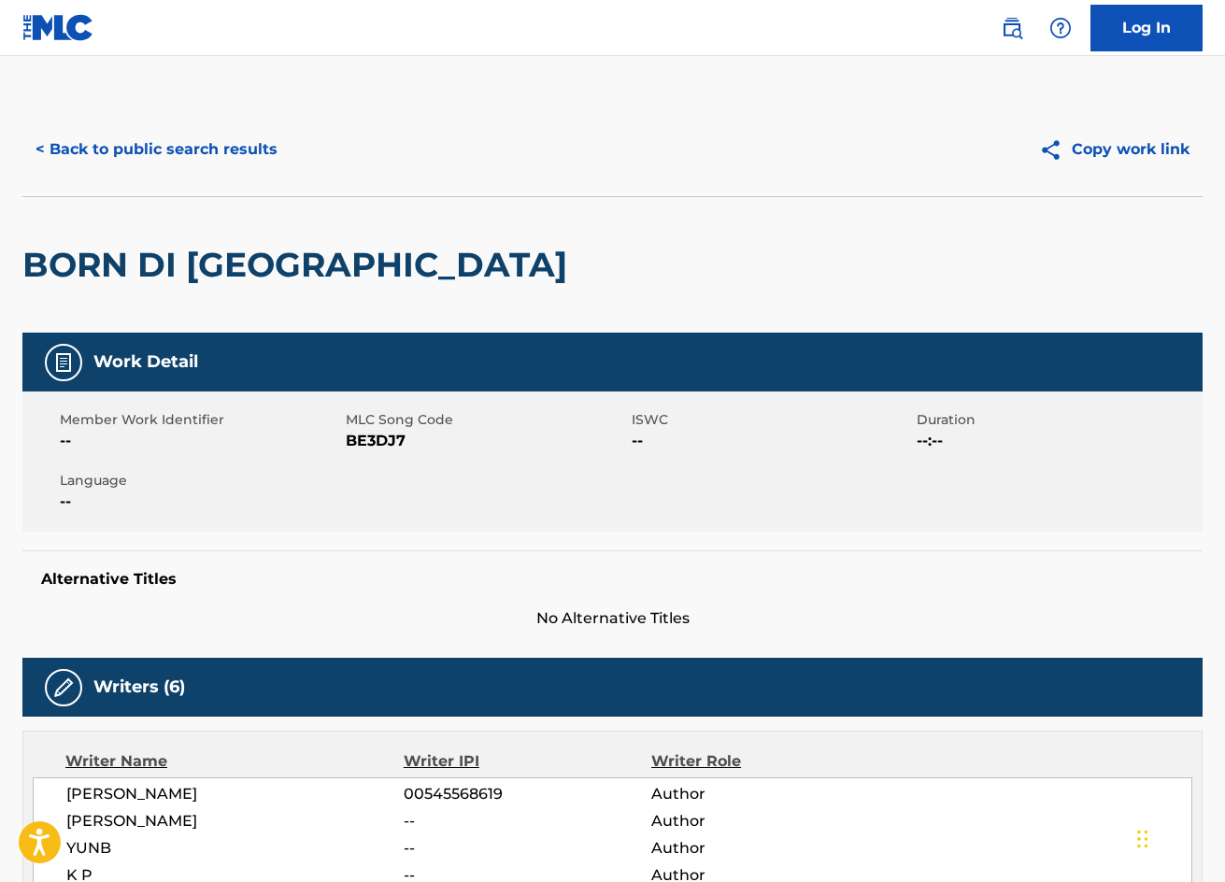
click at [169, 141] on button "< Back to public search results" at bounding box center [156, 149] width 268 height 47
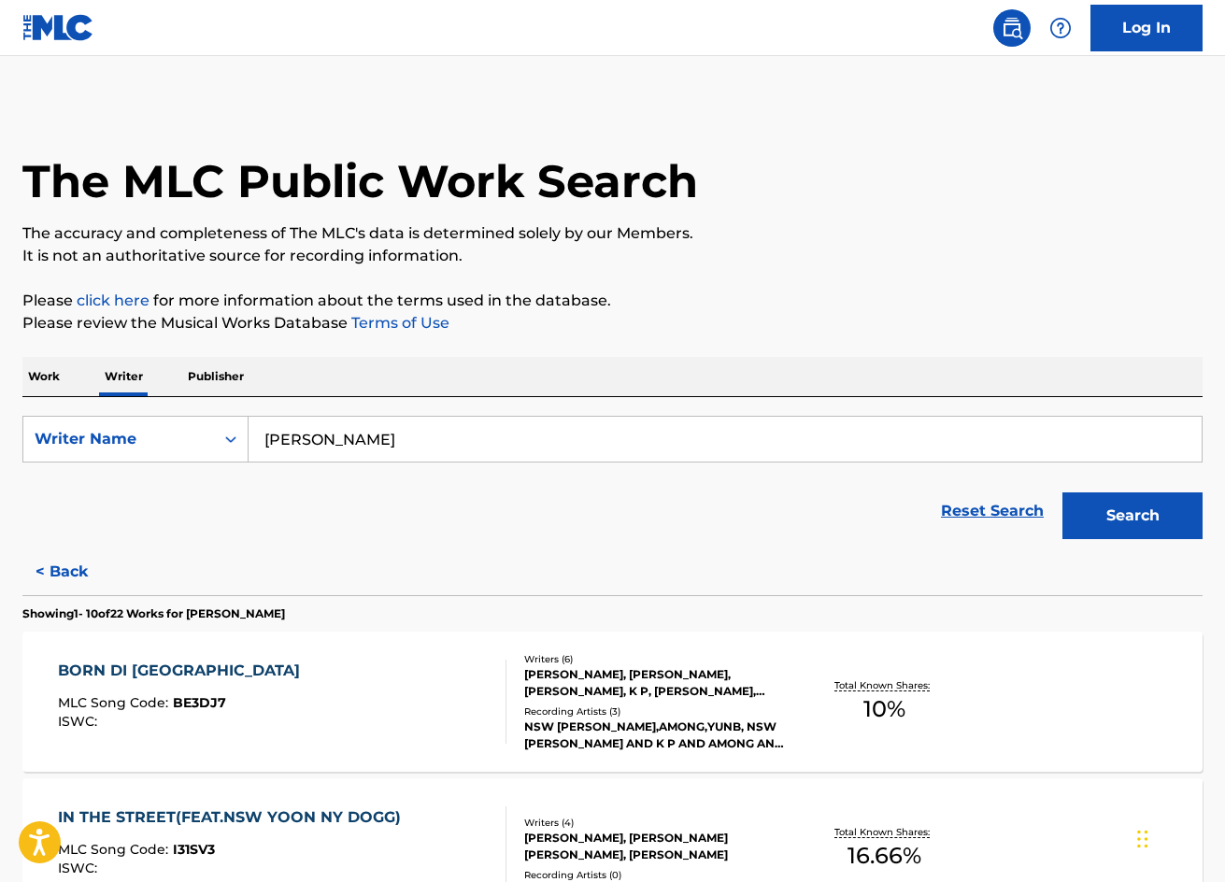
click at [128, 814] on div "IN THE STREET(FEAT.NSW YOON NY DOGG)" at bounding box center [234, 817] width 352 height 22
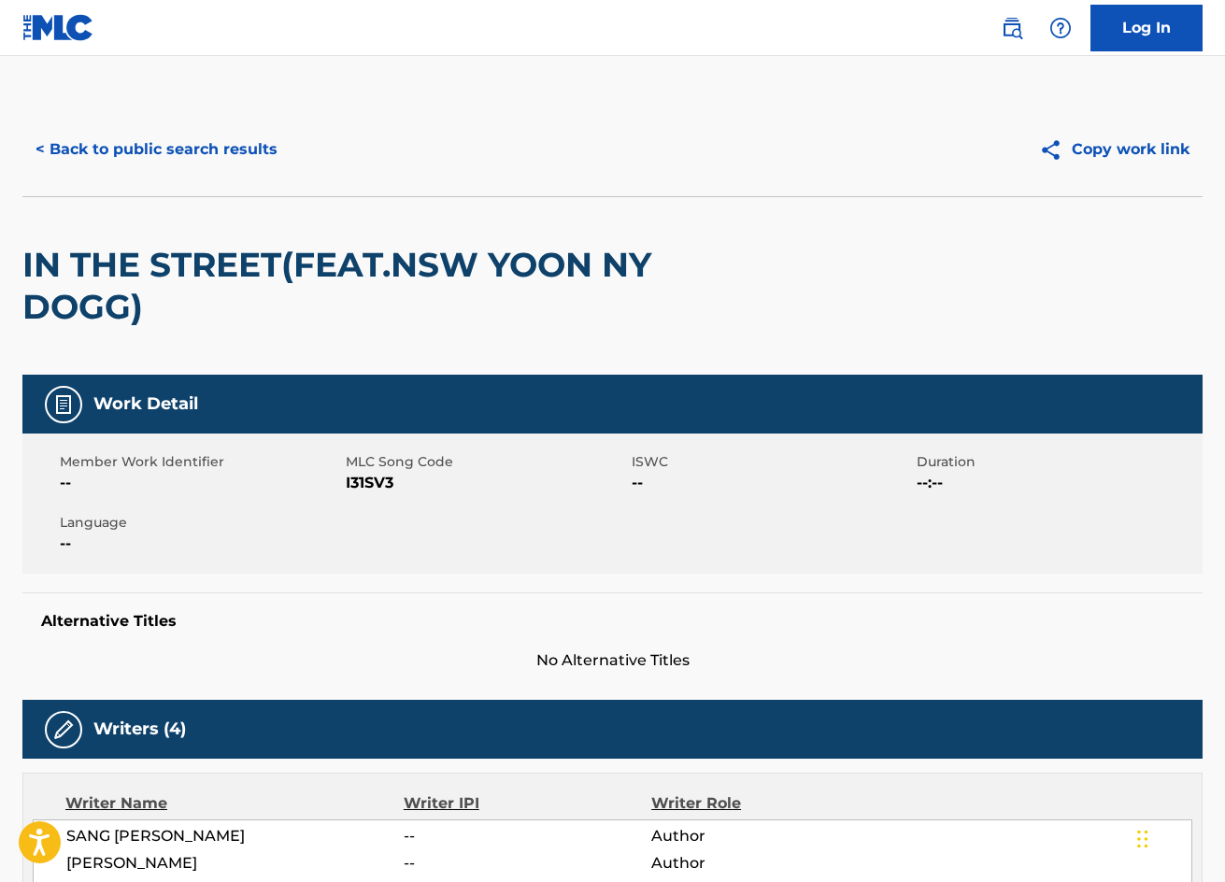
click at [99, 147] on button "< Back to public search results" at bounding box center [156, 149] width 268 height 47
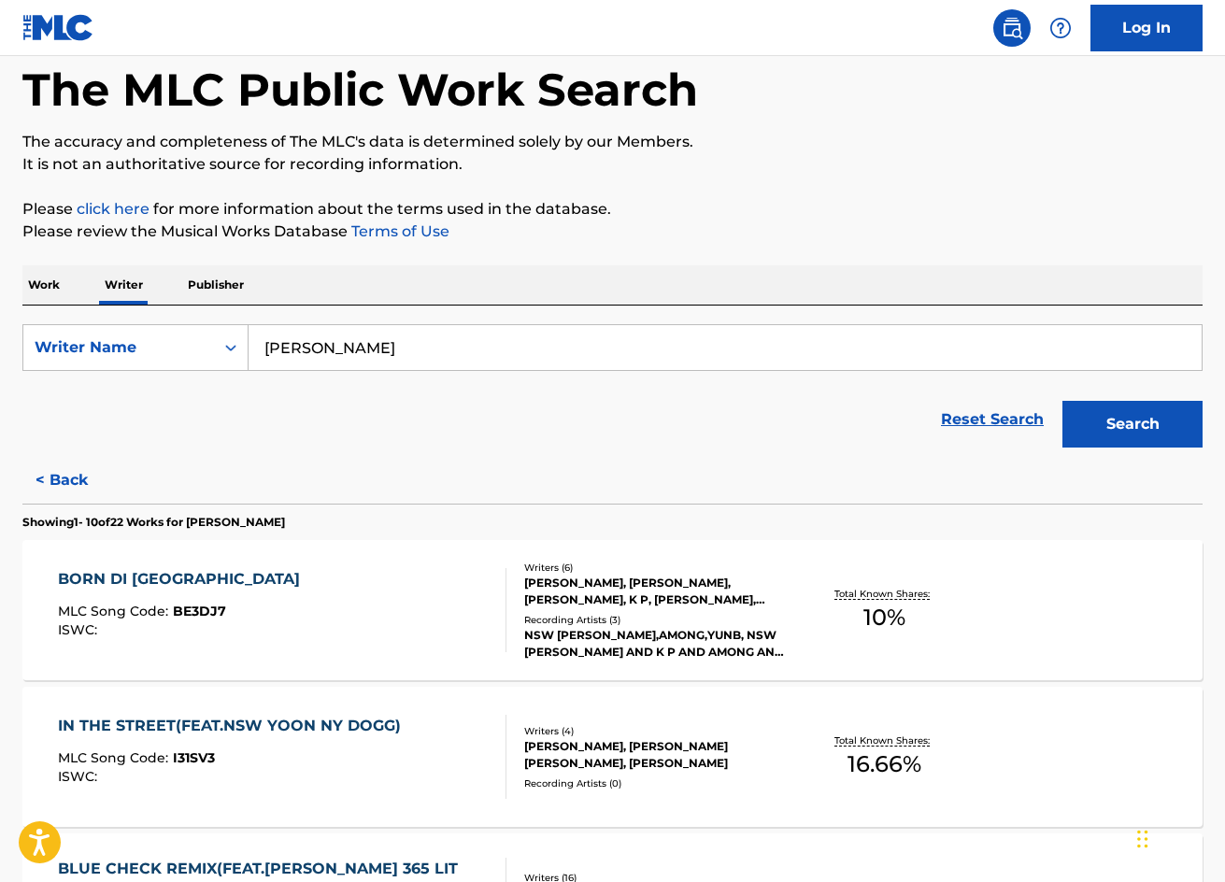
scroll to position [560, 0]
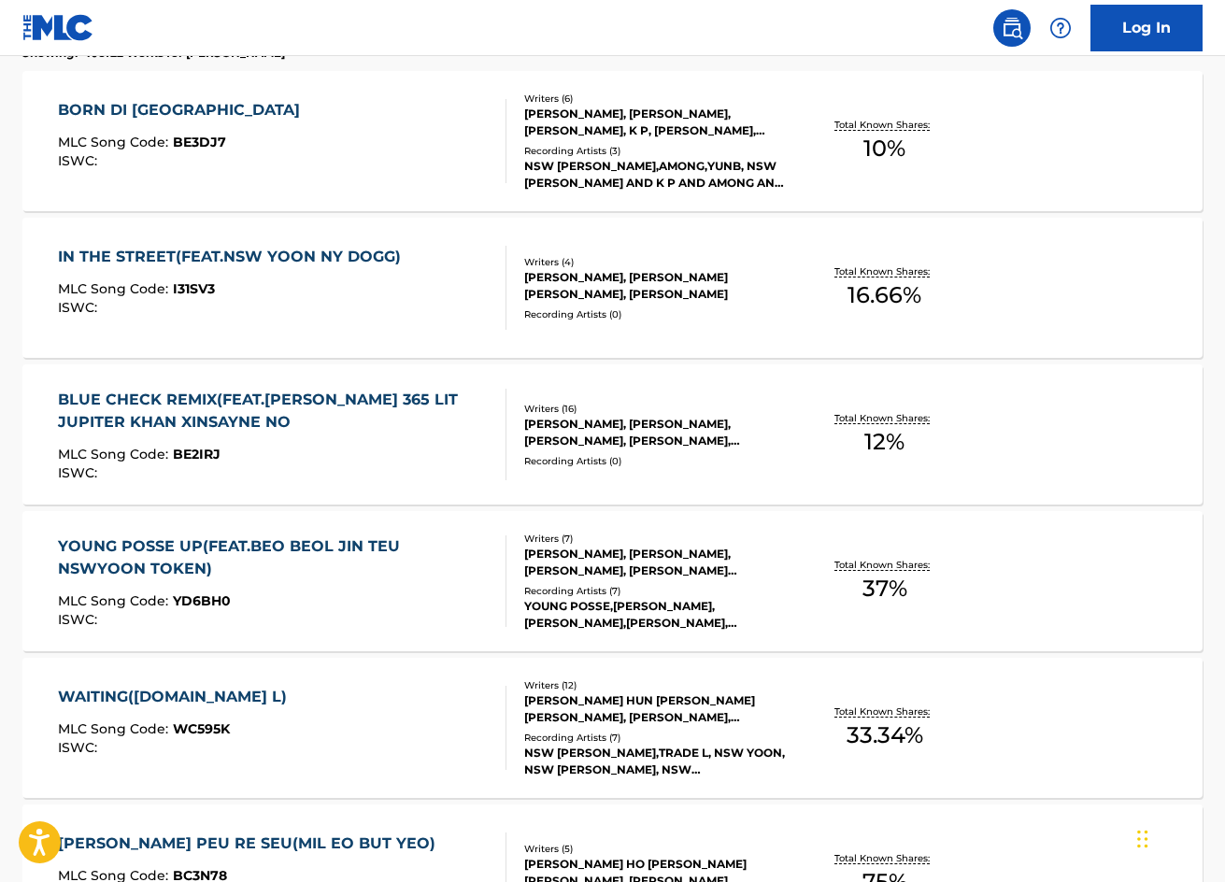
click at [146, 558] on div "YOUNG POSSE UP(FEAT.BEO BEOL JIN TEU NSWYOON TOKEN)" at bounding box center [274, 557] width 433 height 45
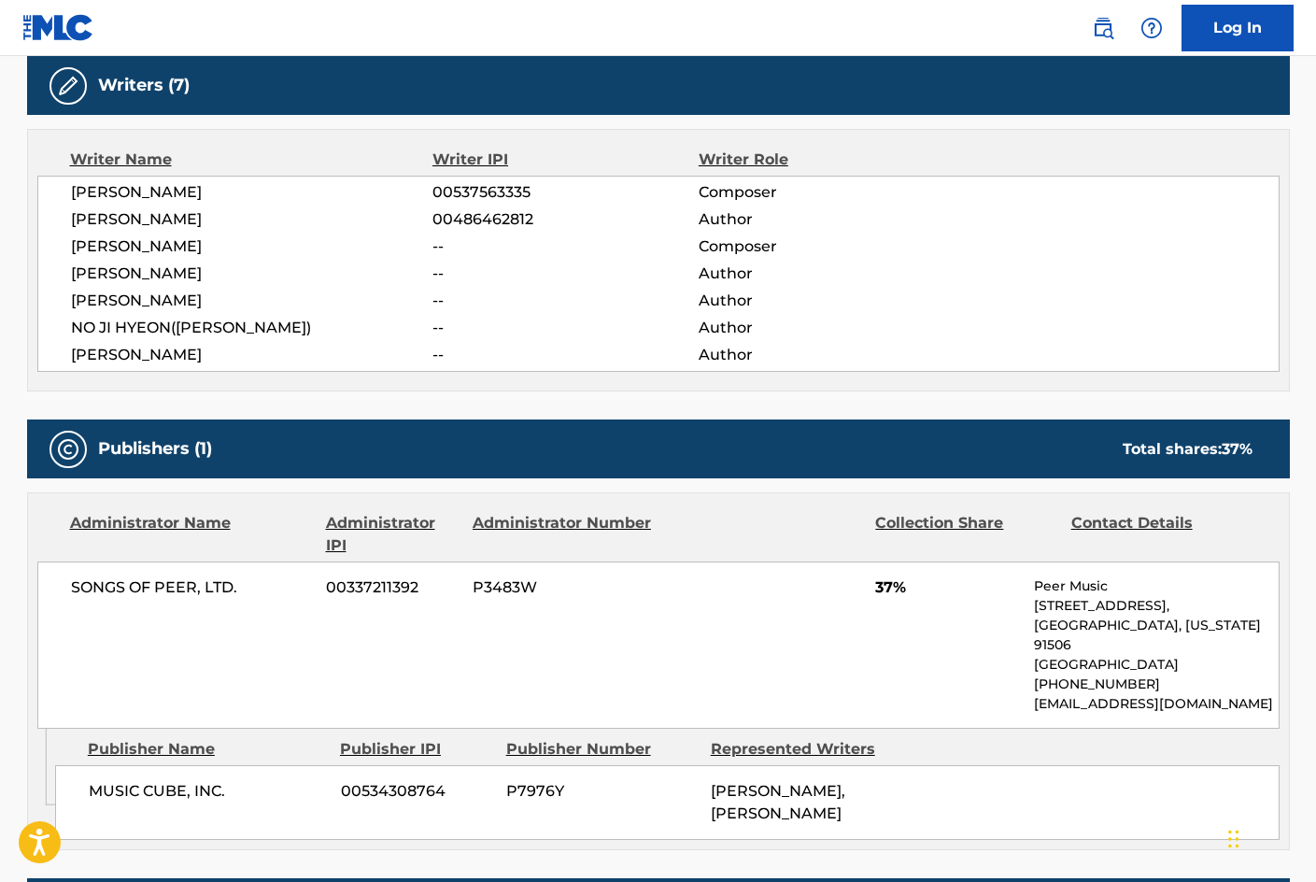
scroll to position [837, 0]
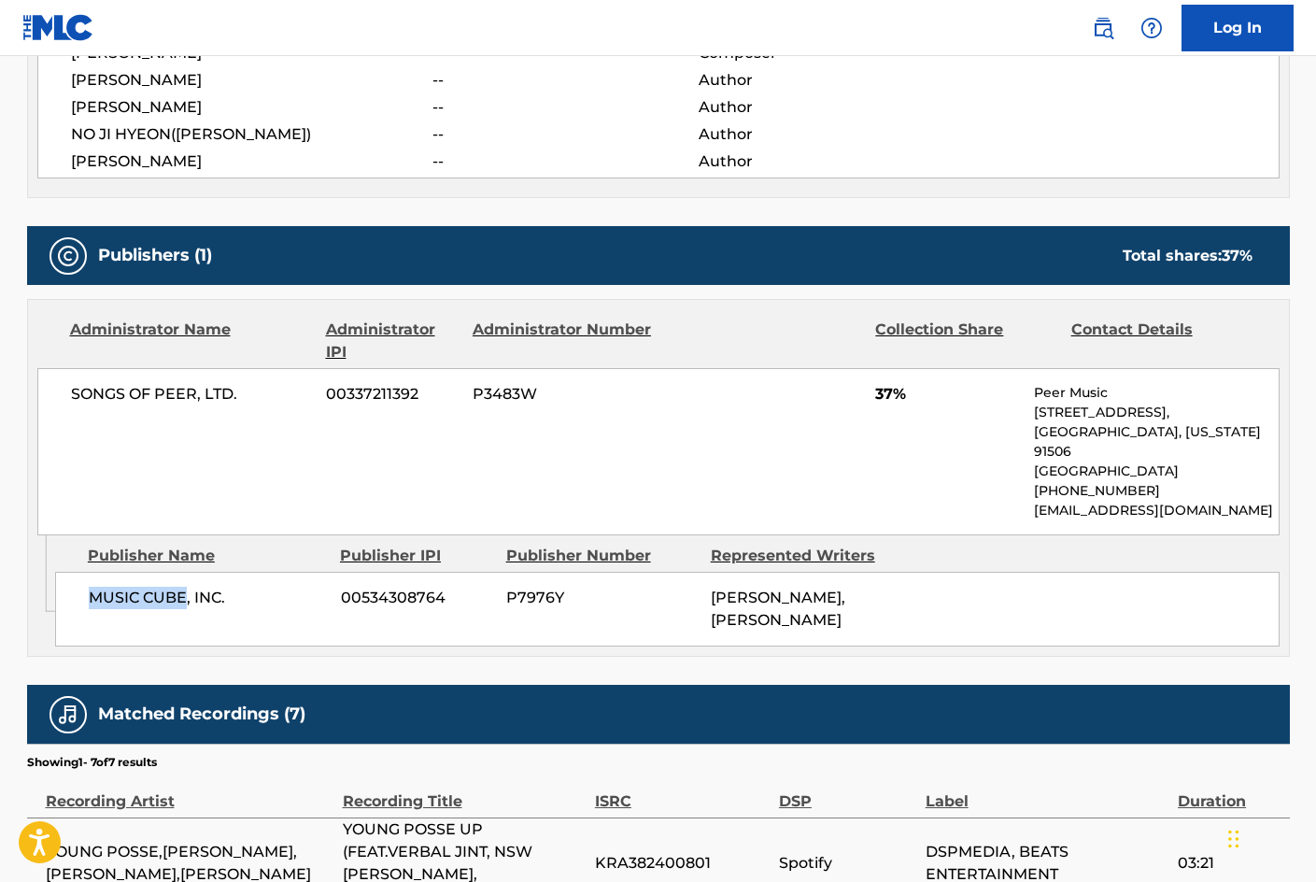
drag, startPoint x: 92, startPoint y: 594, endPoint x: 183, endPoint y: 599, distance: 91.7
click at [183, 599] on span "MUSIC CUBE, INC." at bounding box center [208, 598] width 238 height 22
copy span "MUSIC CUBE"
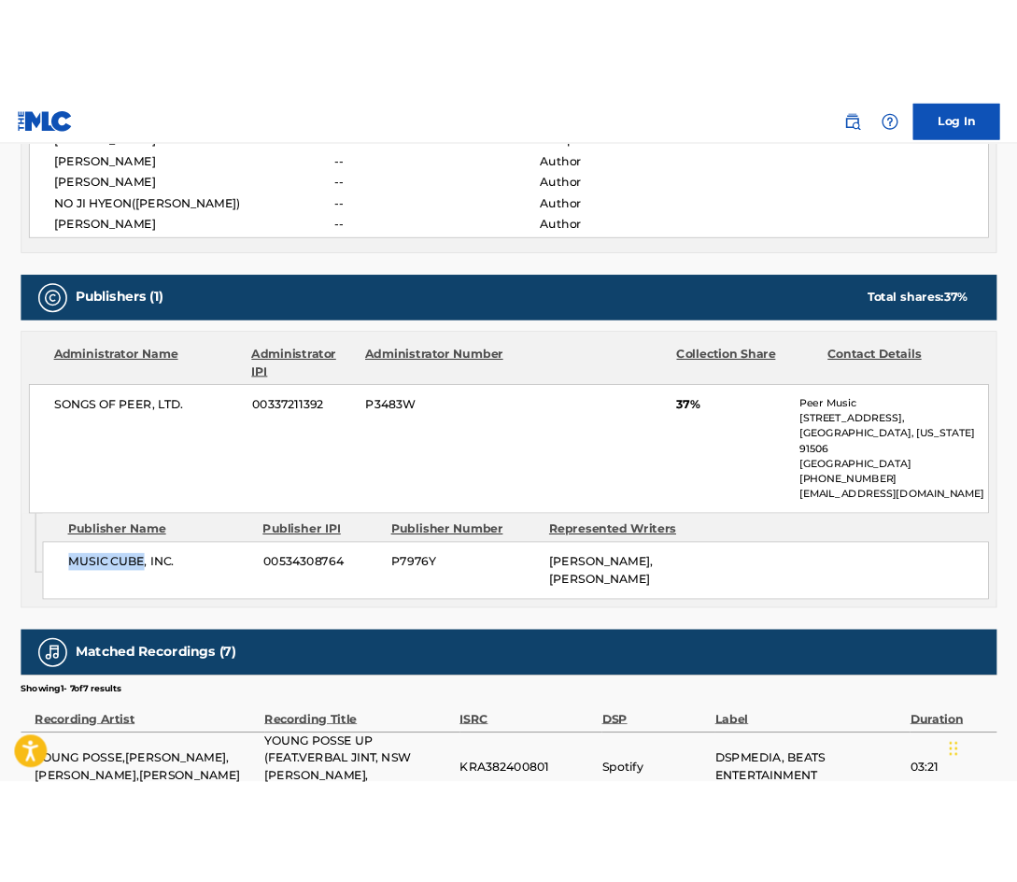
scroll to position [879, 0]
